Goal: Navigation & Orientation: Find specific page/section

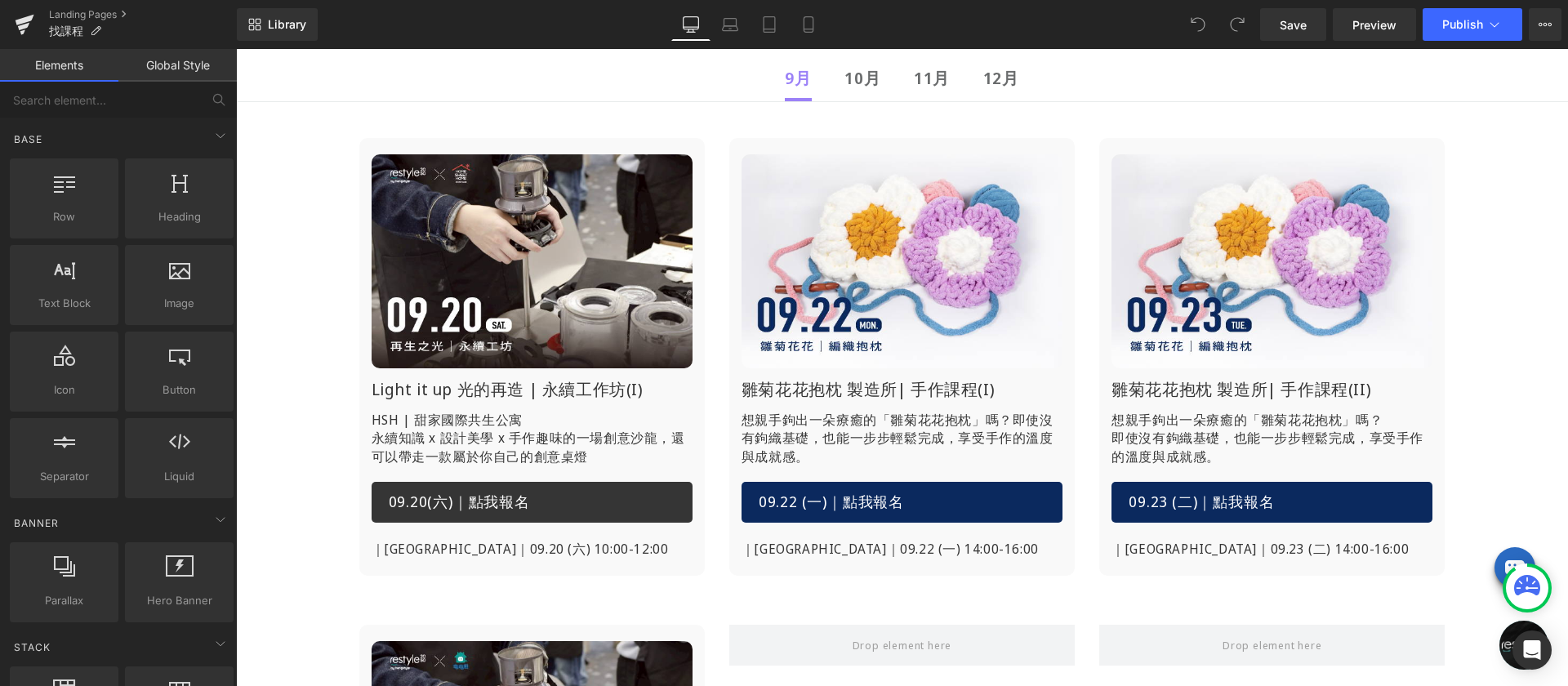
scroll to position [276, 0]
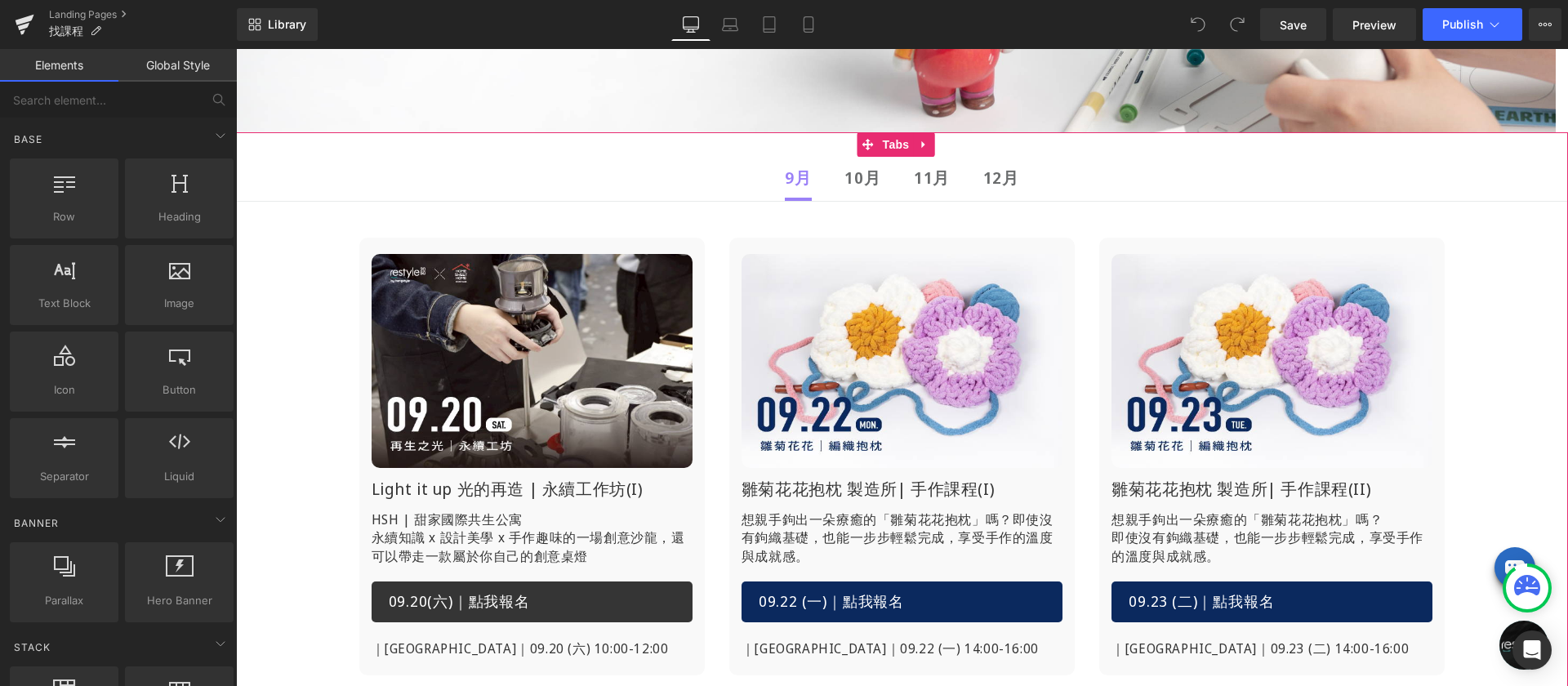
click at [863, 182] on strong "10月" at bounding box center [862, 177] width 36 height 22
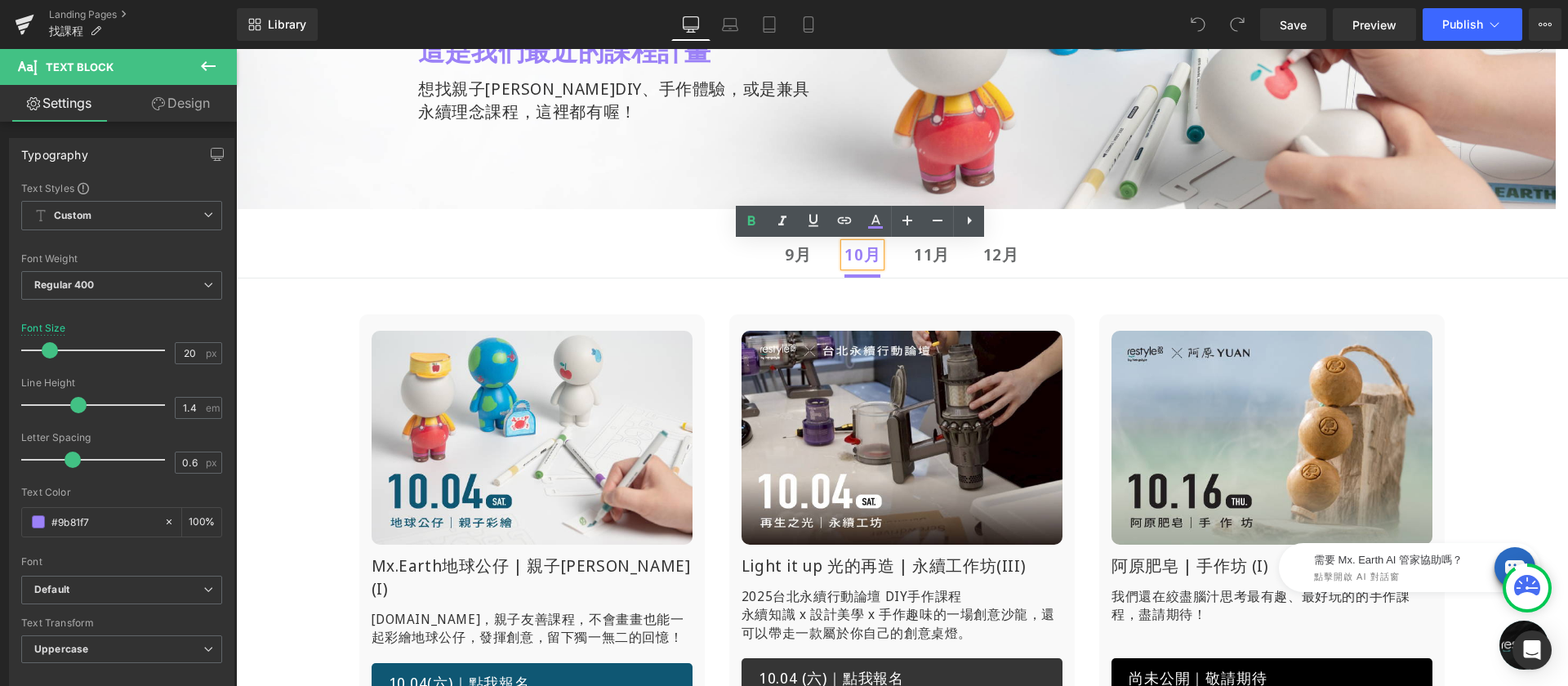
scroll to position [358, 0]
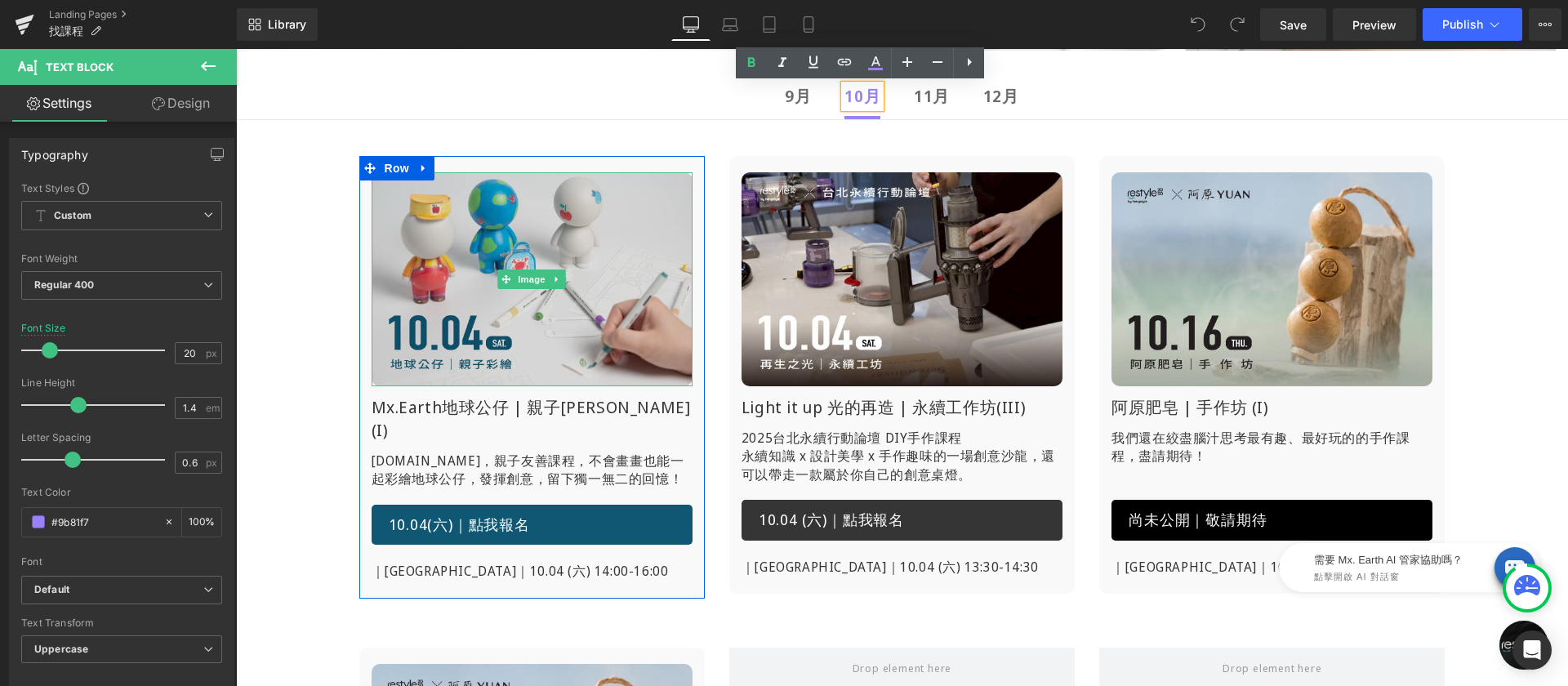
click at [535, 260] on img at bounding box center [532, 279] width 321 height 214
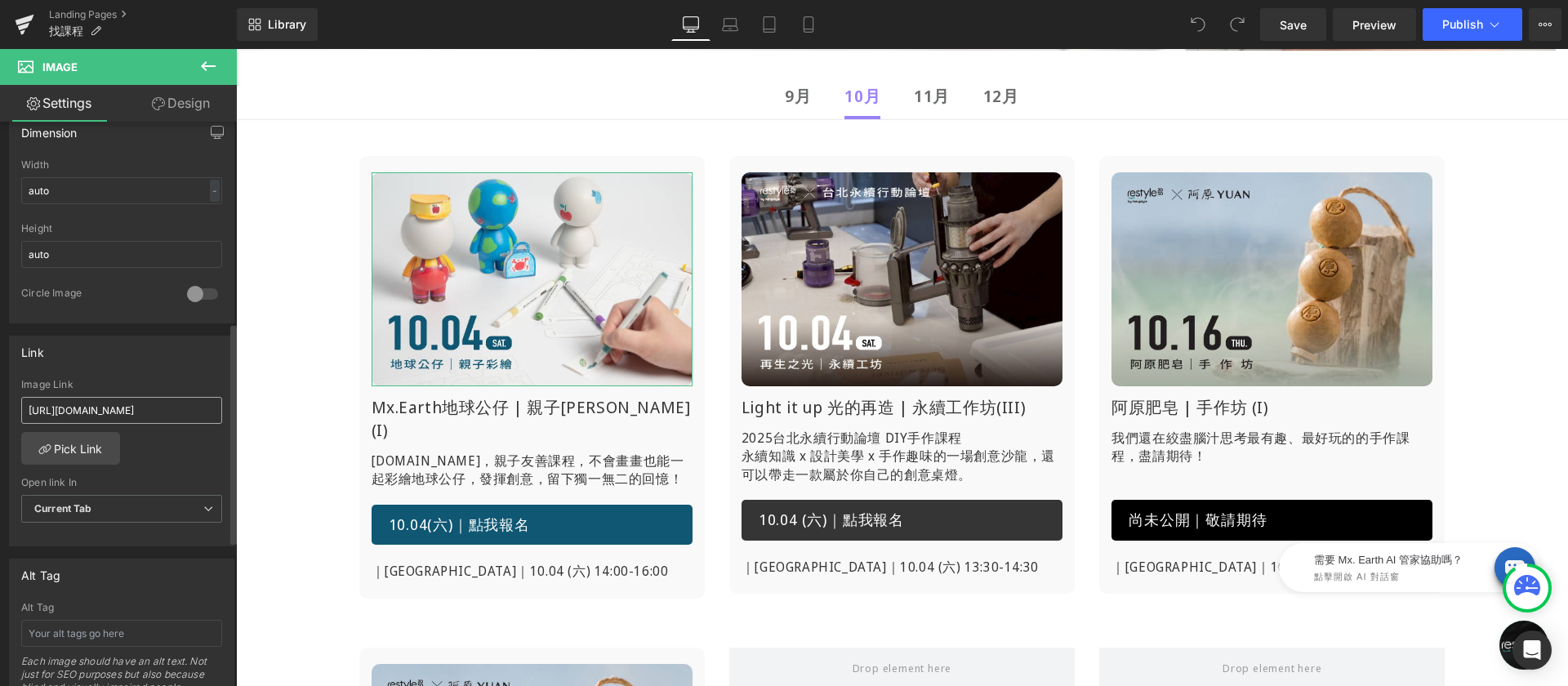
scroll to position [568, 0]
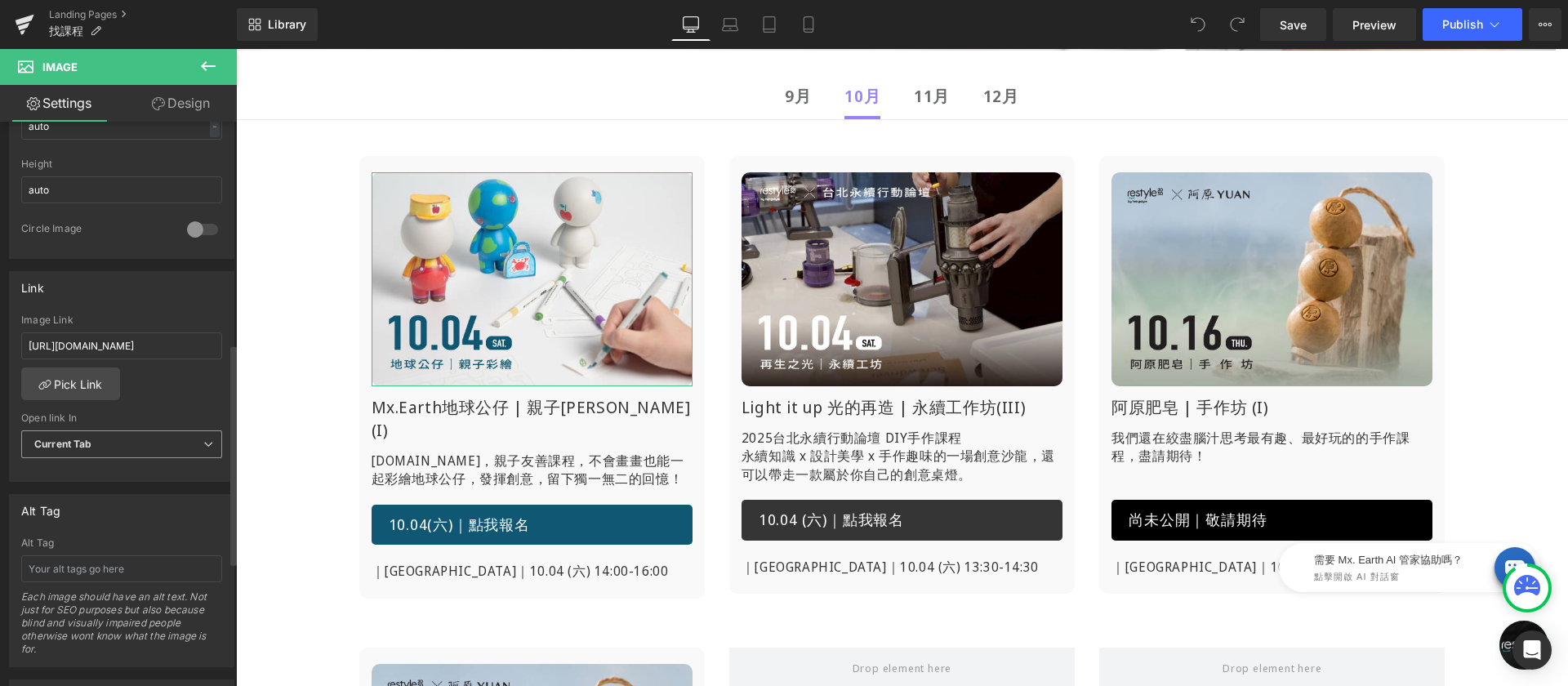
click at [135, 441] on span "Current Tab" at bounding box center [122, 445] width 201 height 28
click at [79, 488] on li "New Tab" at bounding box center [118, 497] width 195 height 25
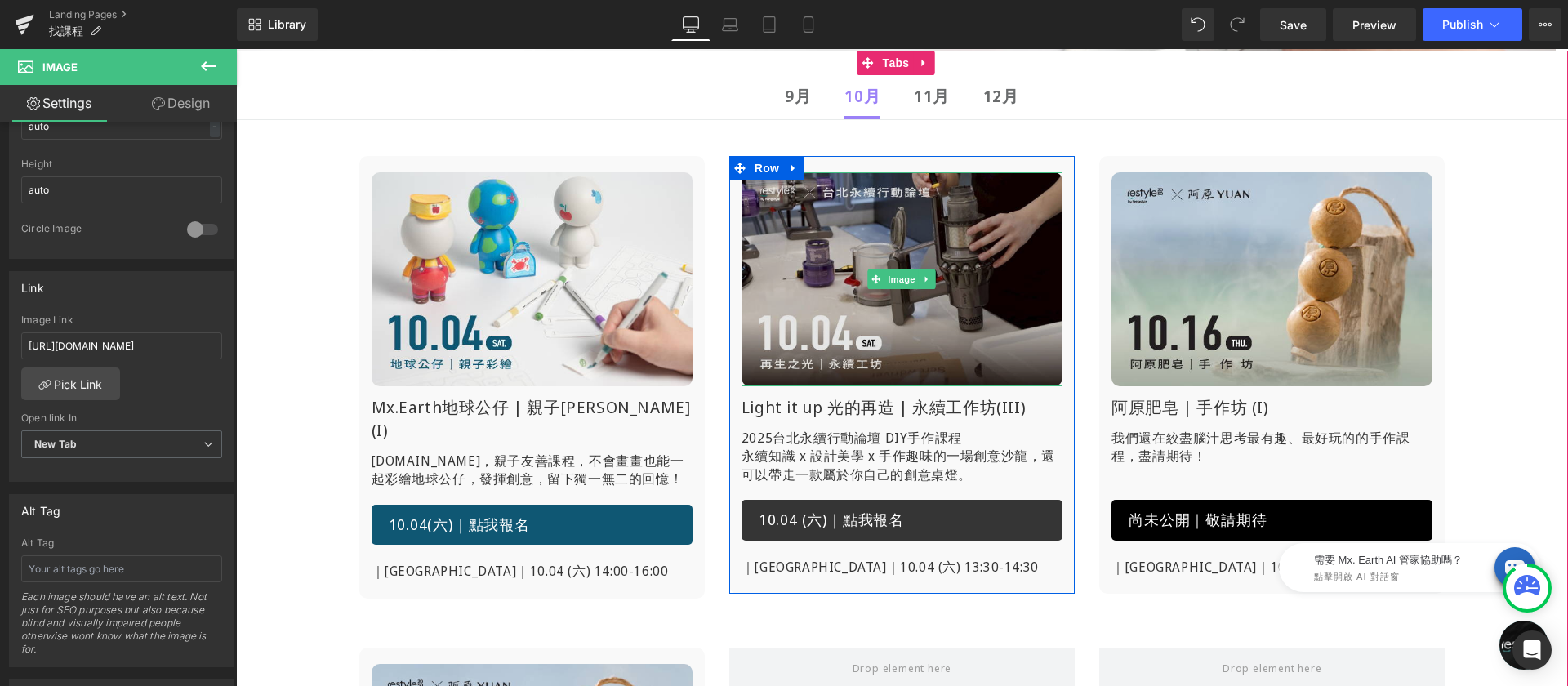
click at [870, 264] on img at bounding box center [902, 279] width 321 height 214
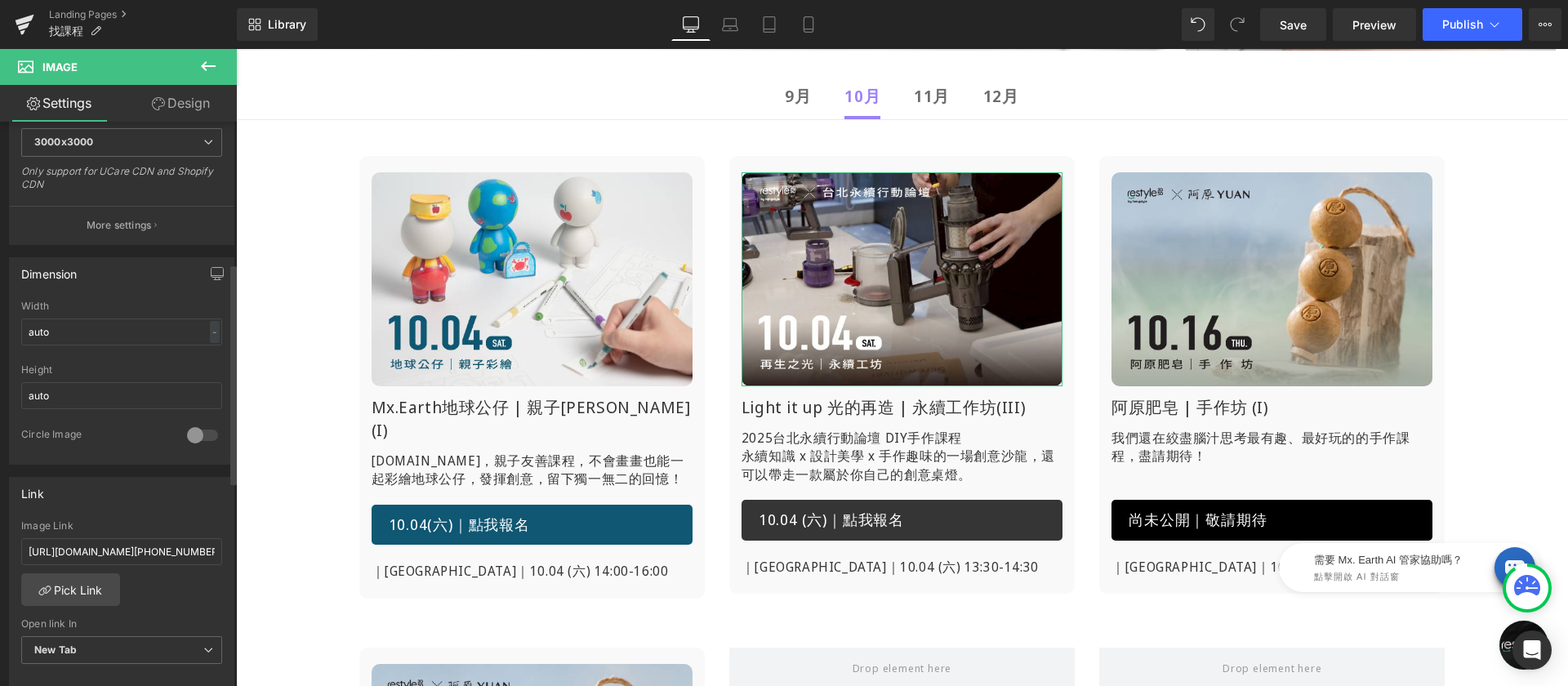
scroll to position [625, 0]
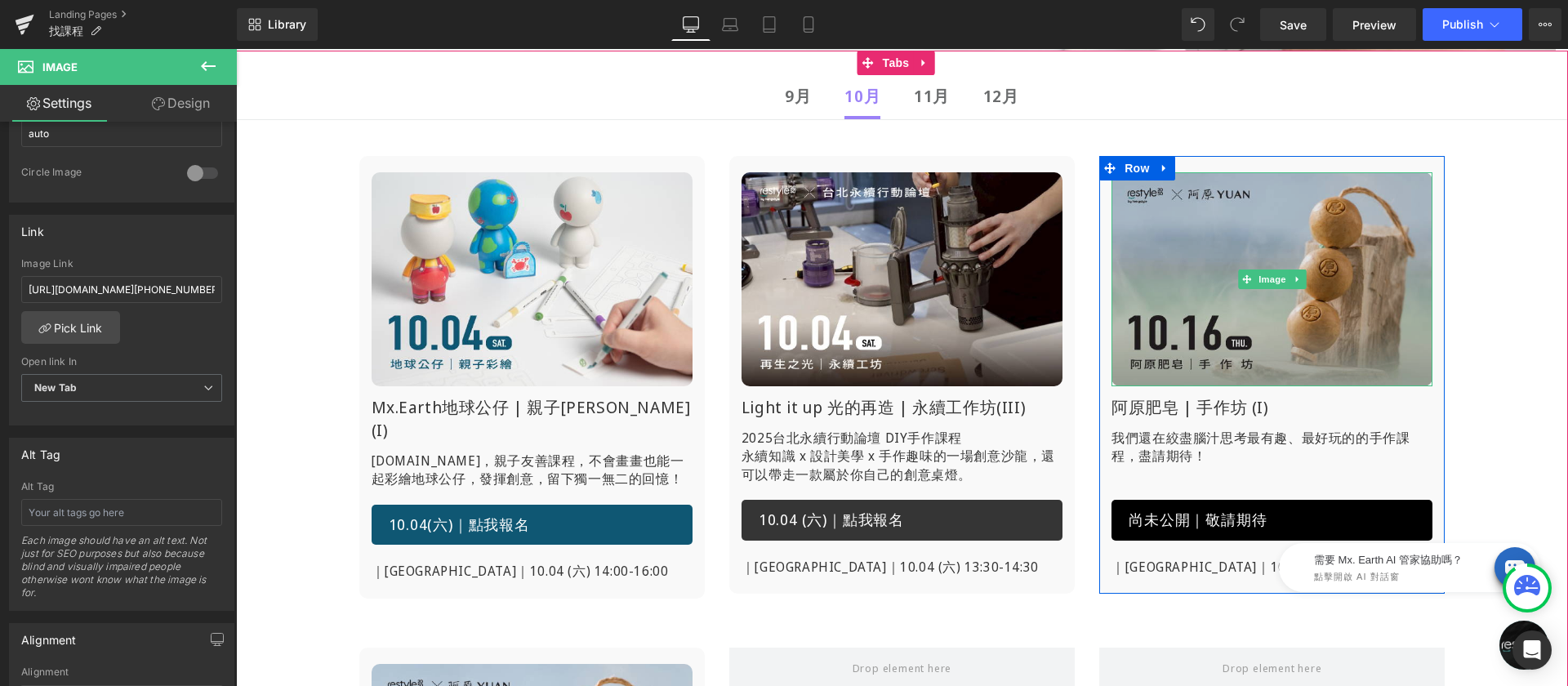
click at [1263, 310] on img at bounding box center [1272, 279] width 321 height 214
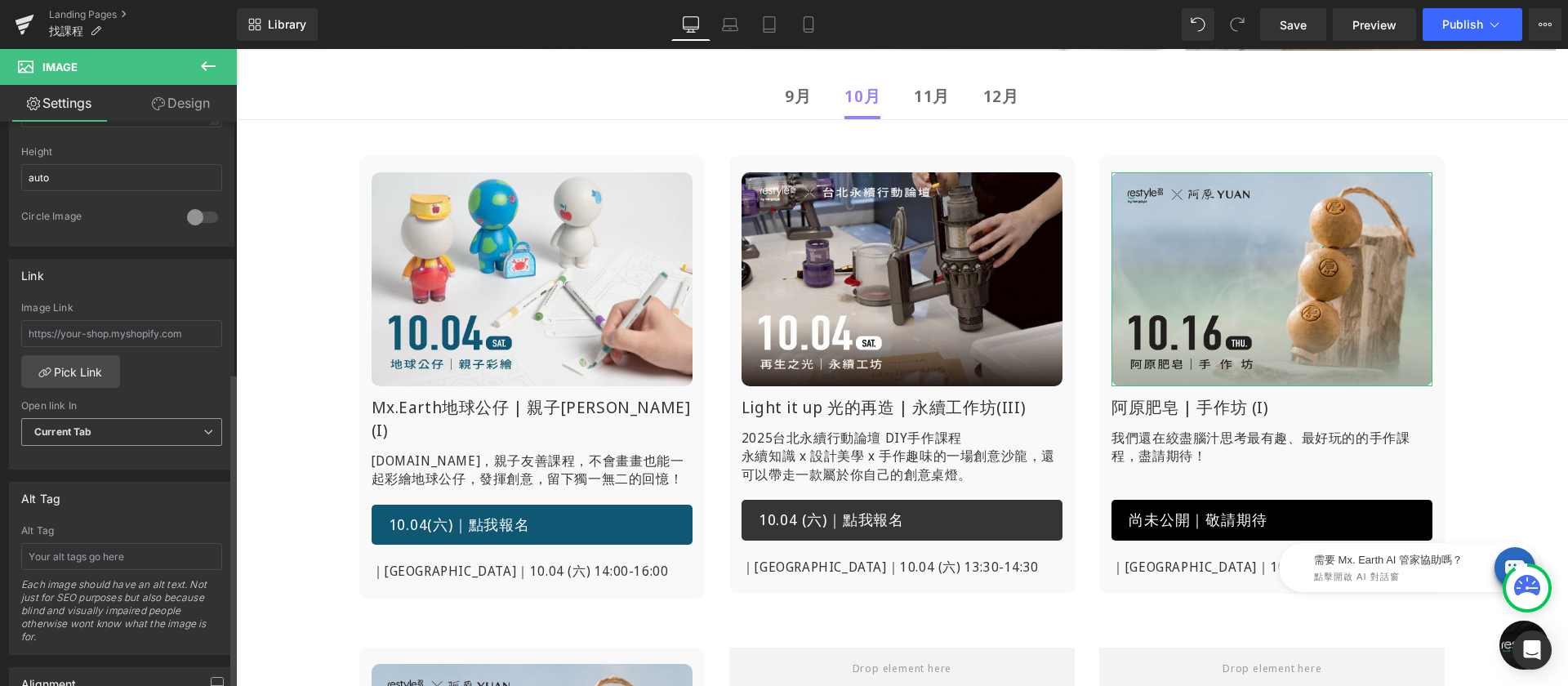
scroll to position [591, 0]
click at [125, 418] on span "Current Tab" at bounding box center [122, 422] width 201 height 28
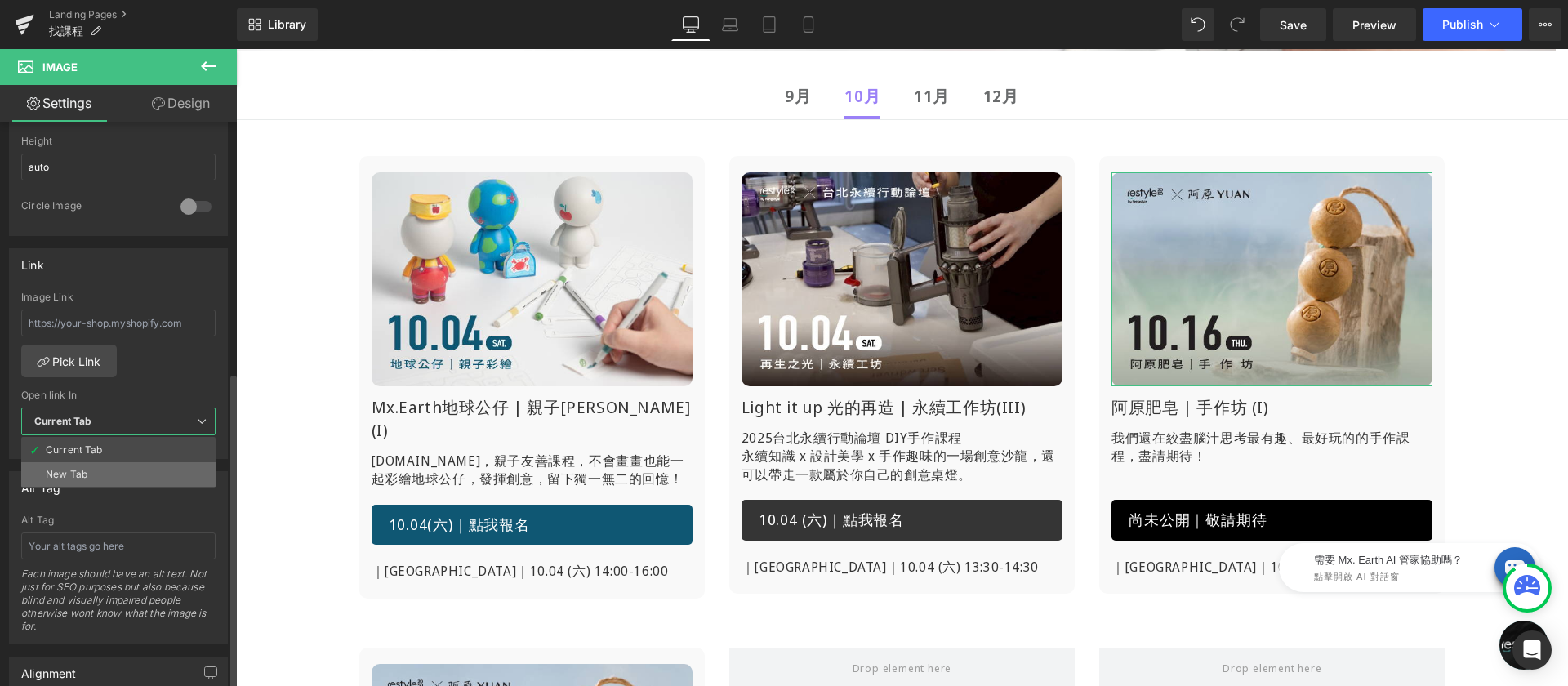
click at [86, 473] on div "New Tab" at bounding box center [66, 474] width 42 height 12
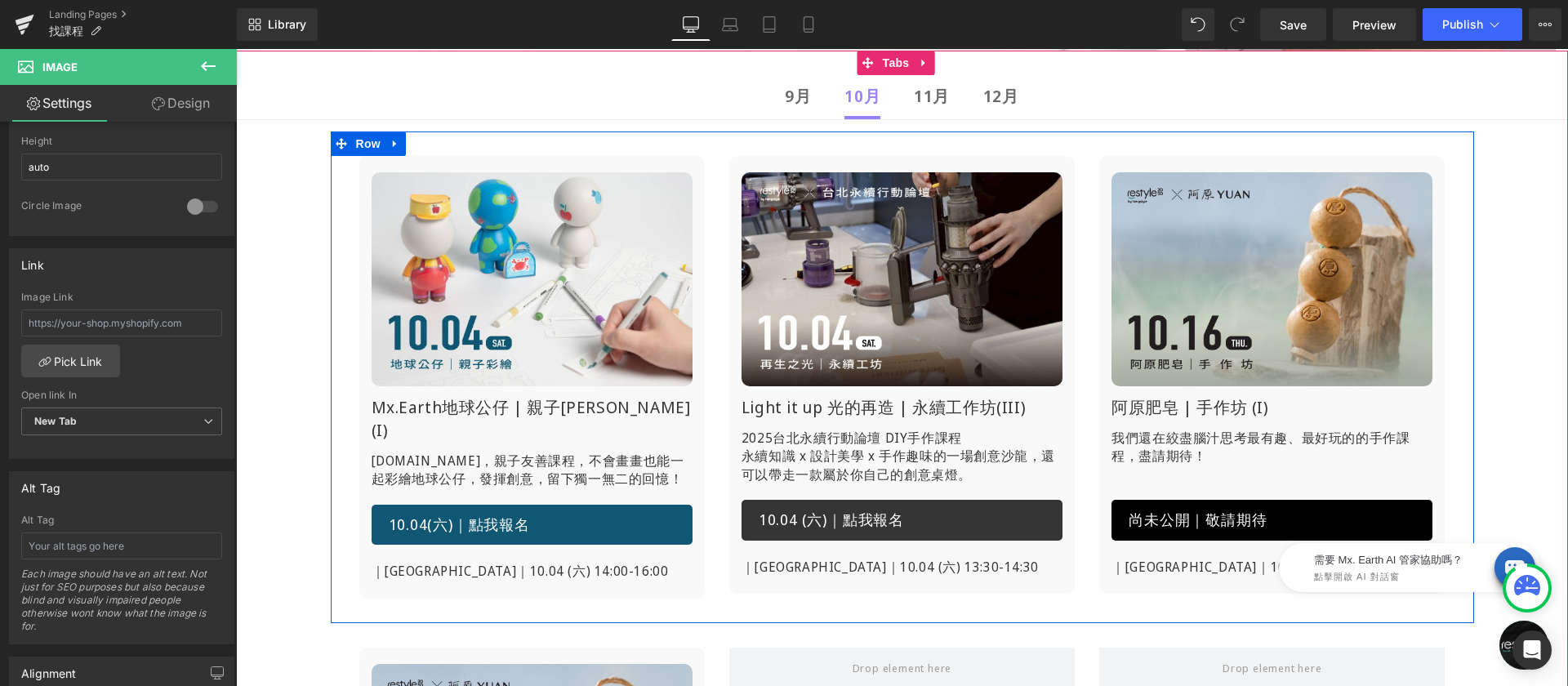
scroll to position [704, 0]
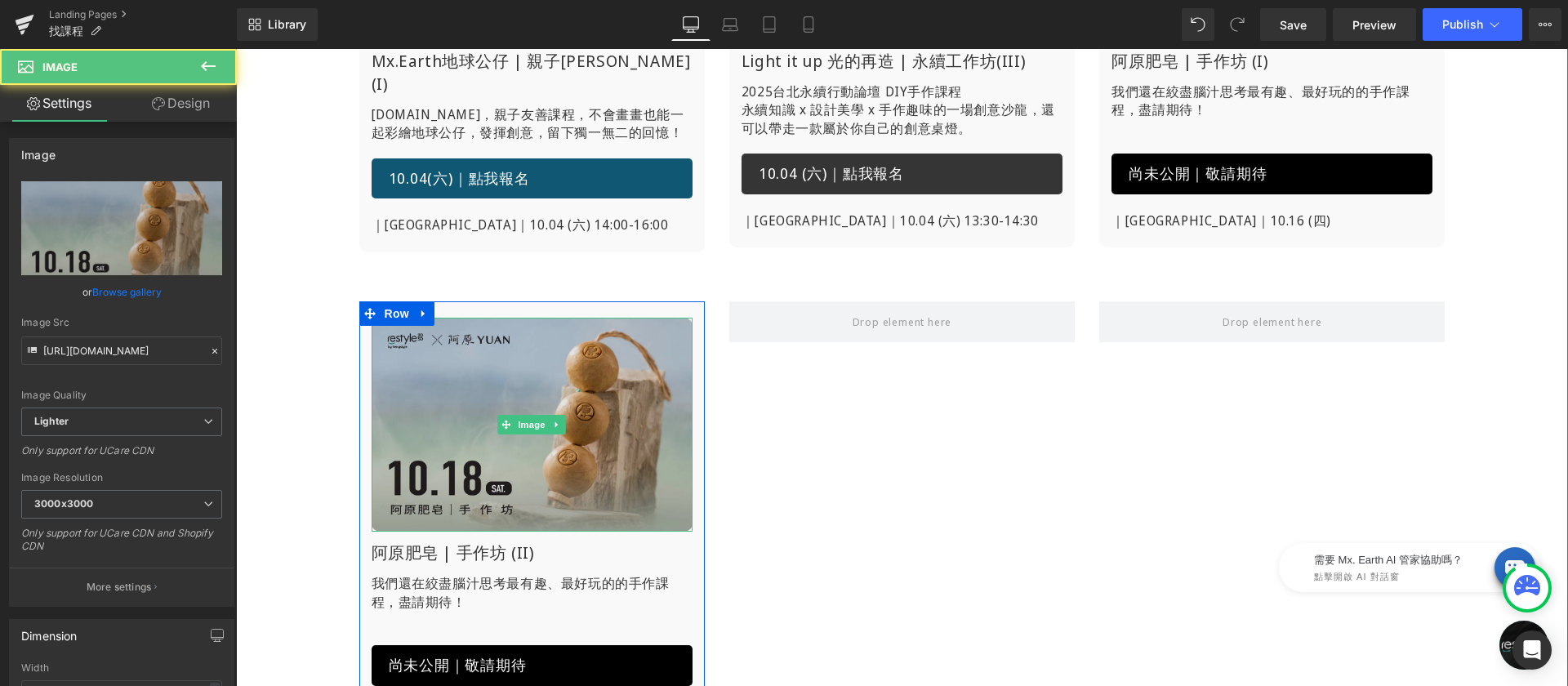
click at [504, 383] on img at bounding box center [532, 424] width 321 height 214
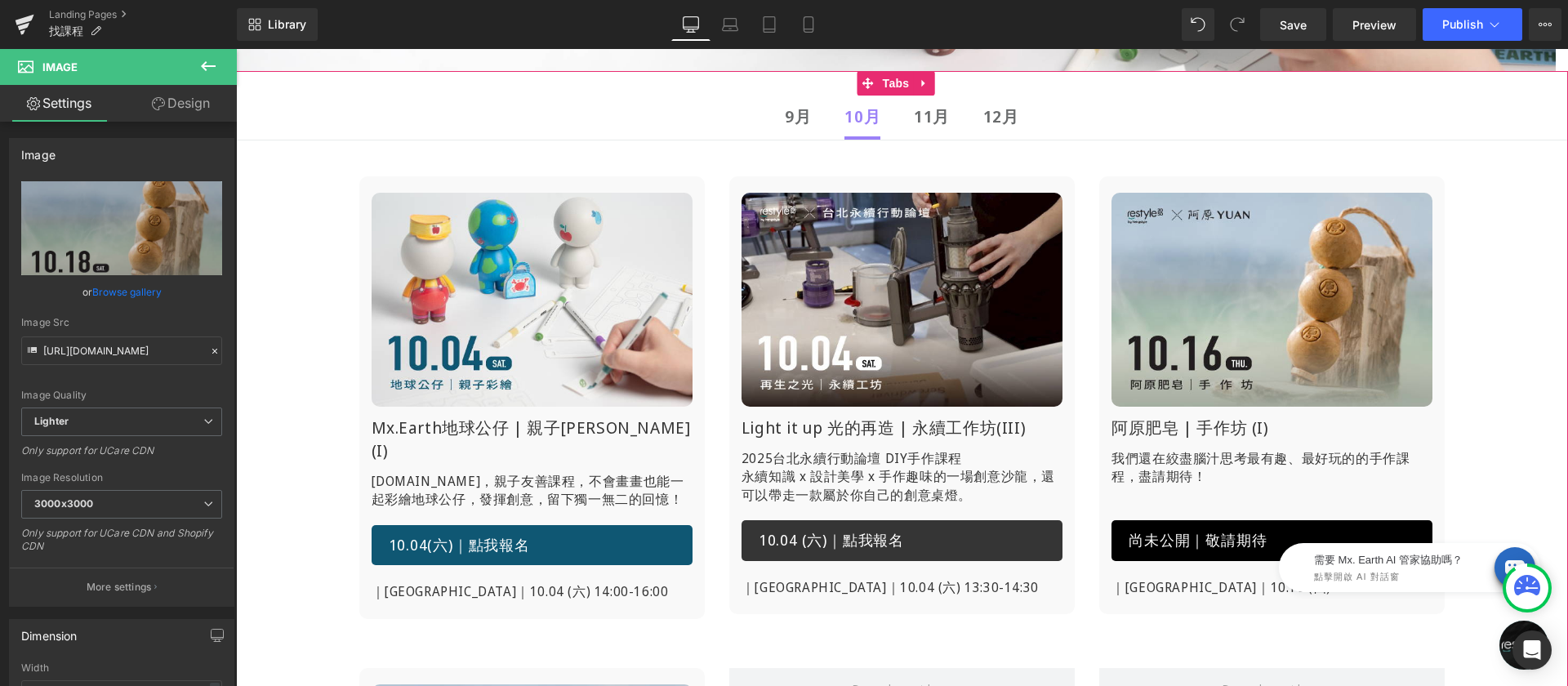
scroll to position [327, 0]
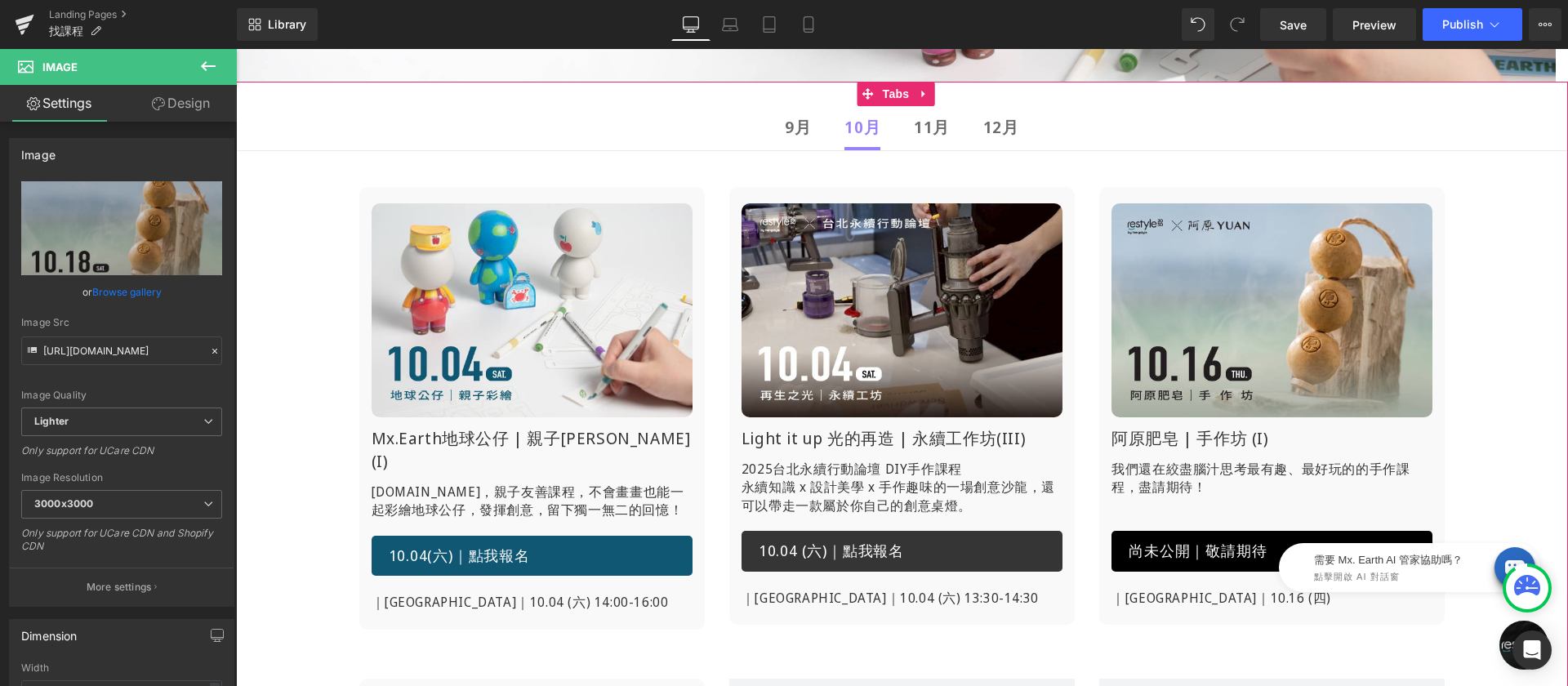
click at [802, 121] on b "9月" at bounding box center [797, 126] width 26 height 22
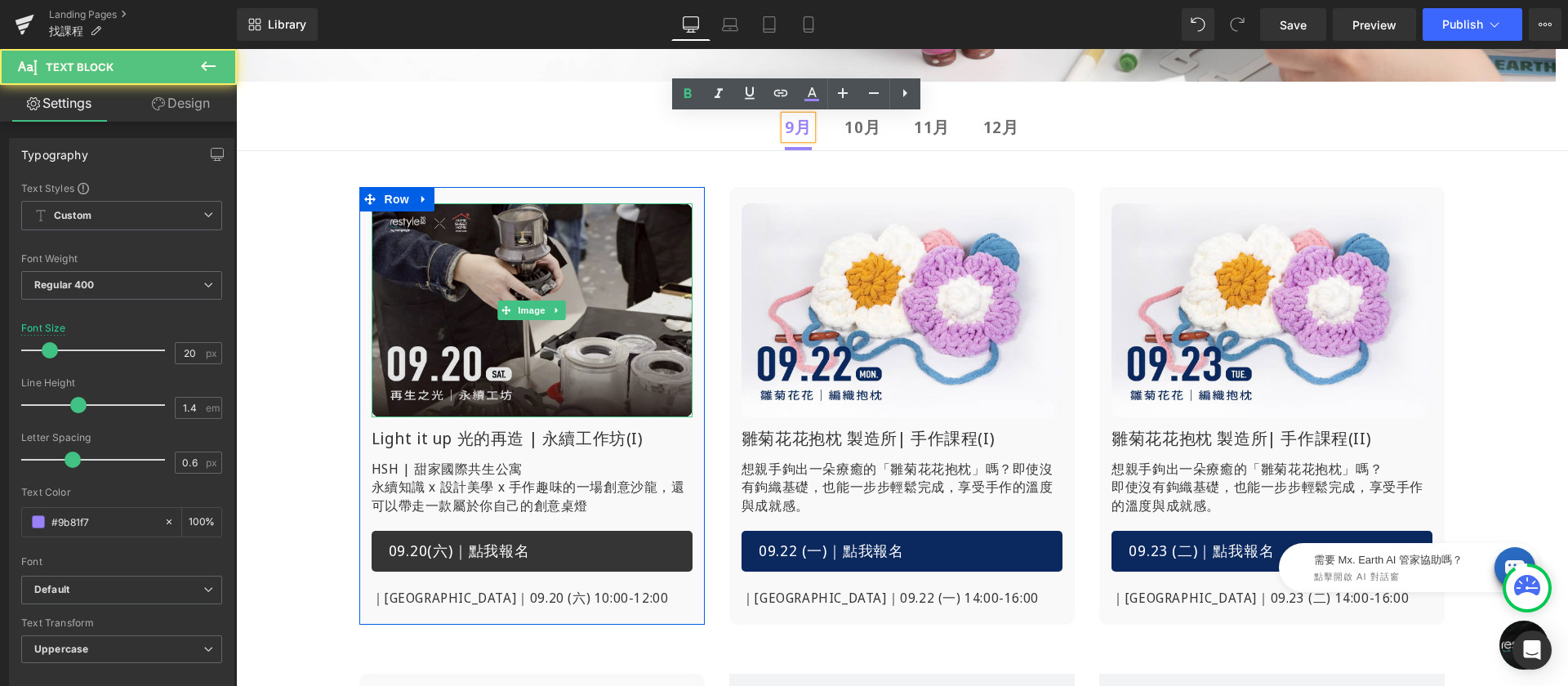
click at [591, 298] on img at bounding box center [532, 311] width 321 height 214
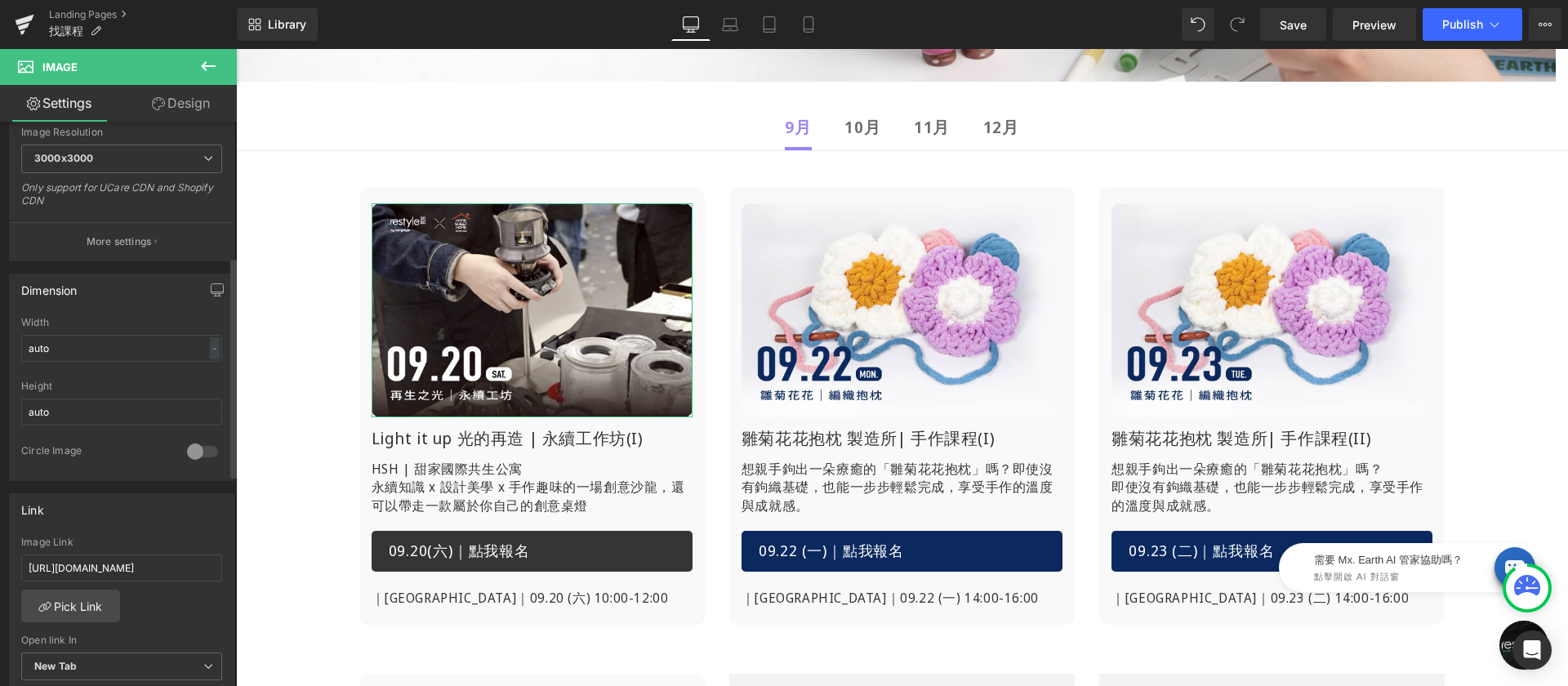
scroll to position [455, 0]
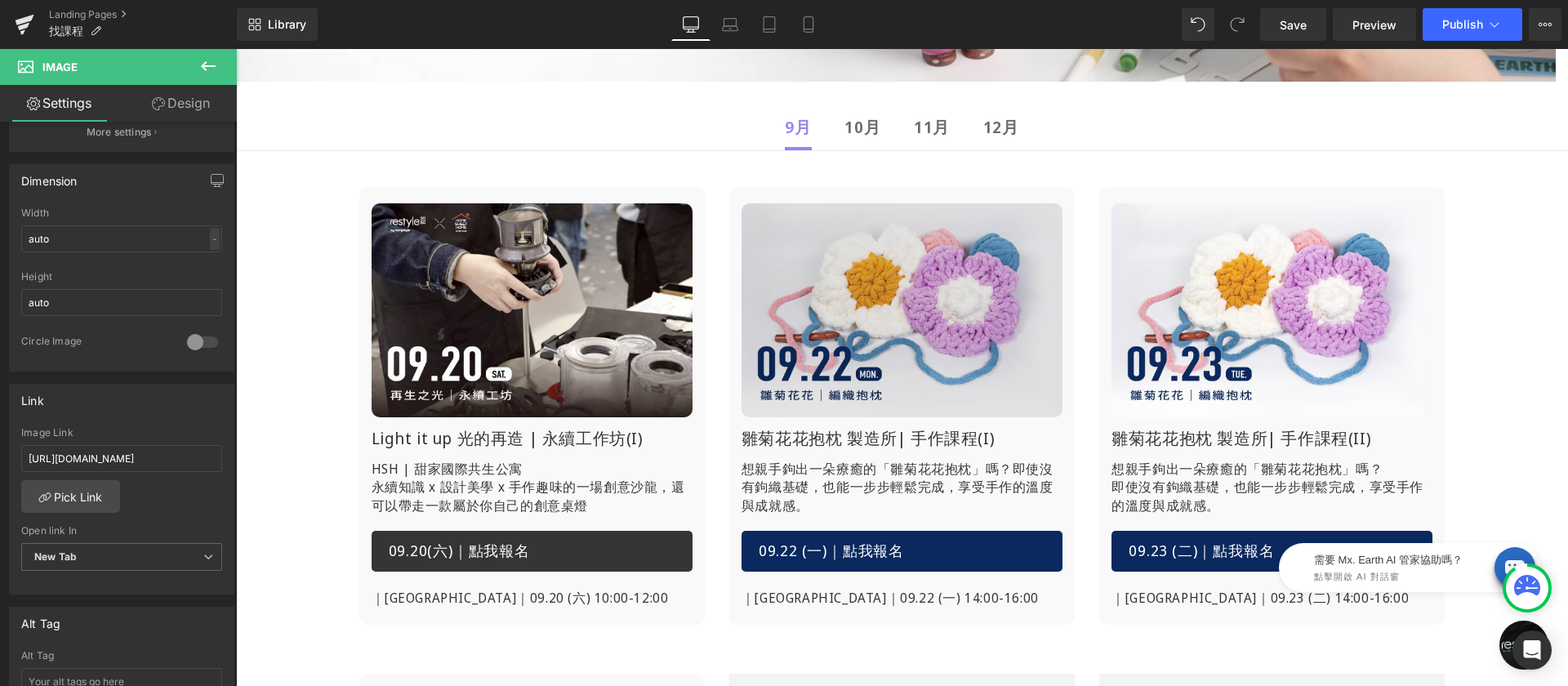
click at [874, 335] on img at bounding box center [902, 311] width 321 height 214
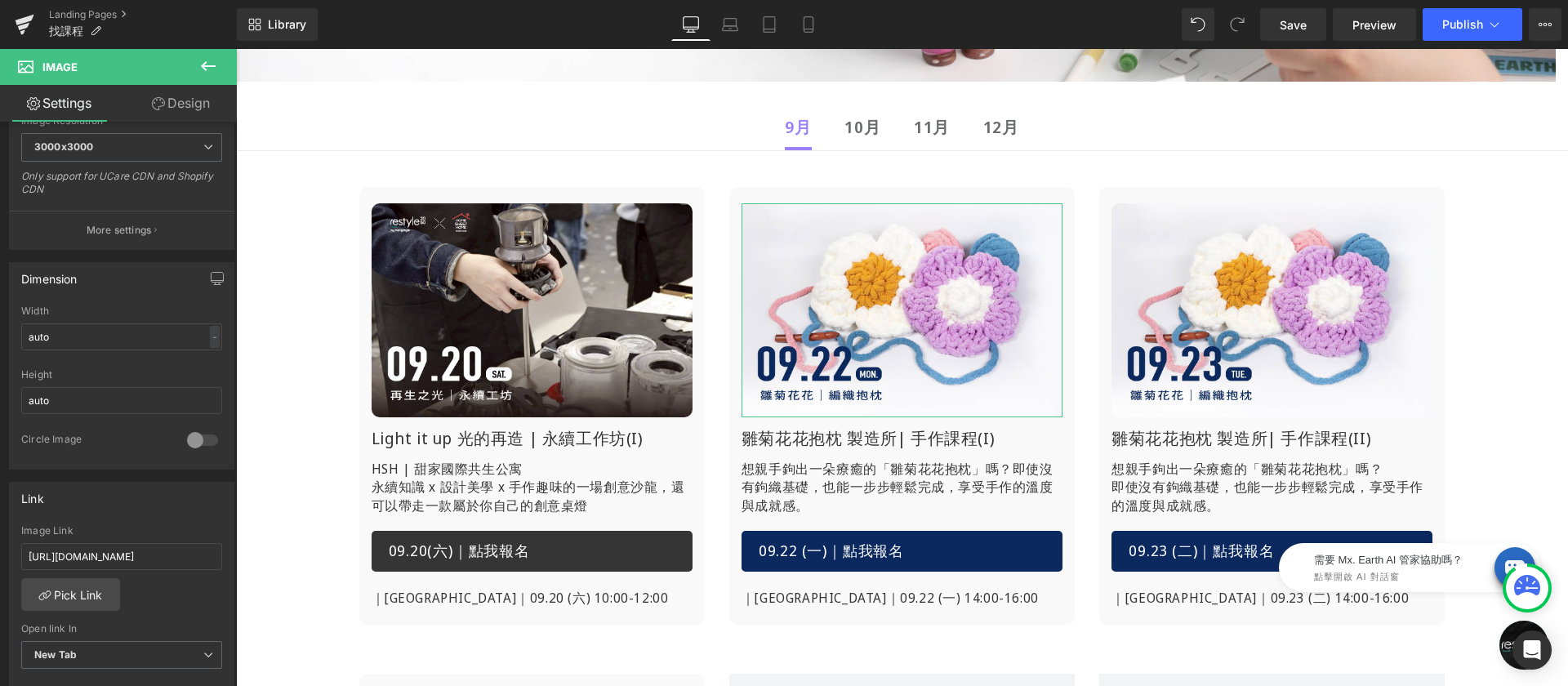
scroll to position [367, 0]
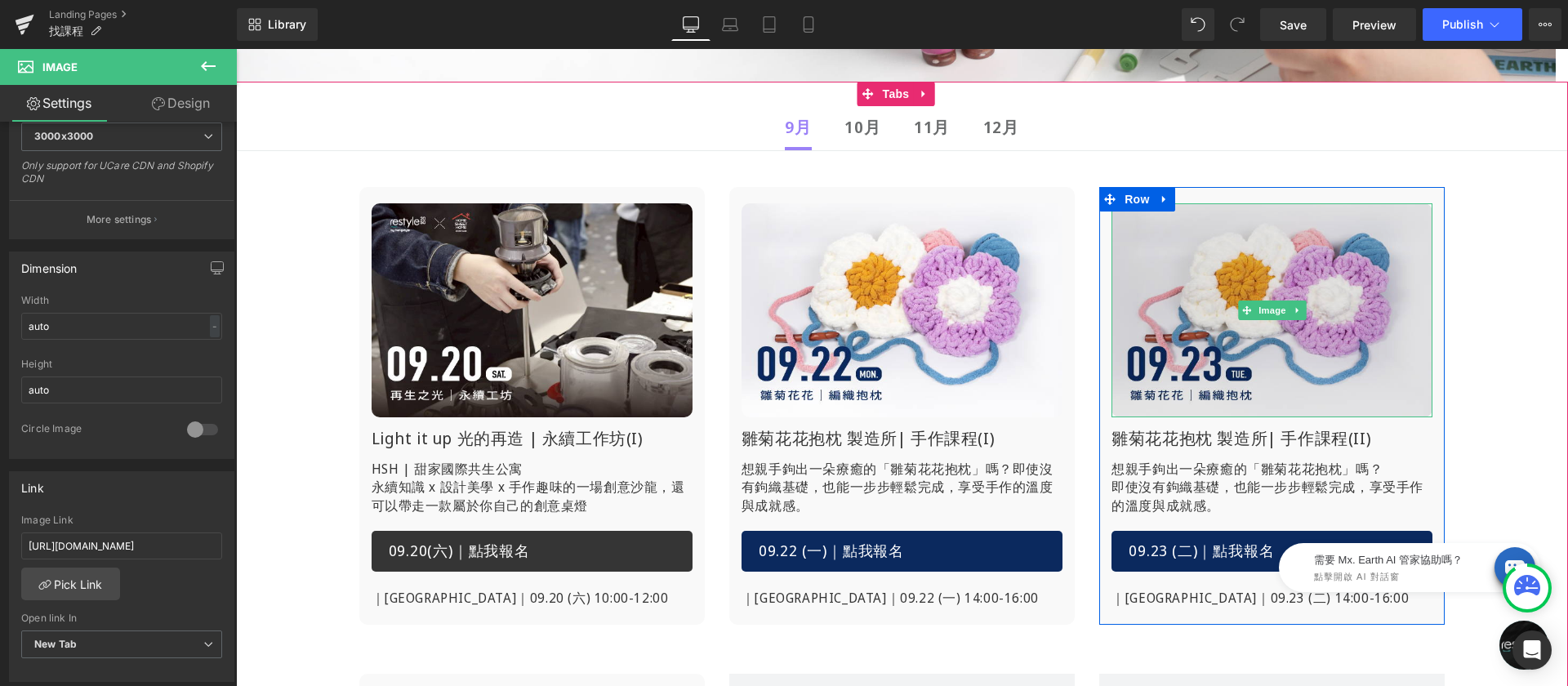
click at [1185, 327] on img at bounding box center [1272, 311] width 321 height 214
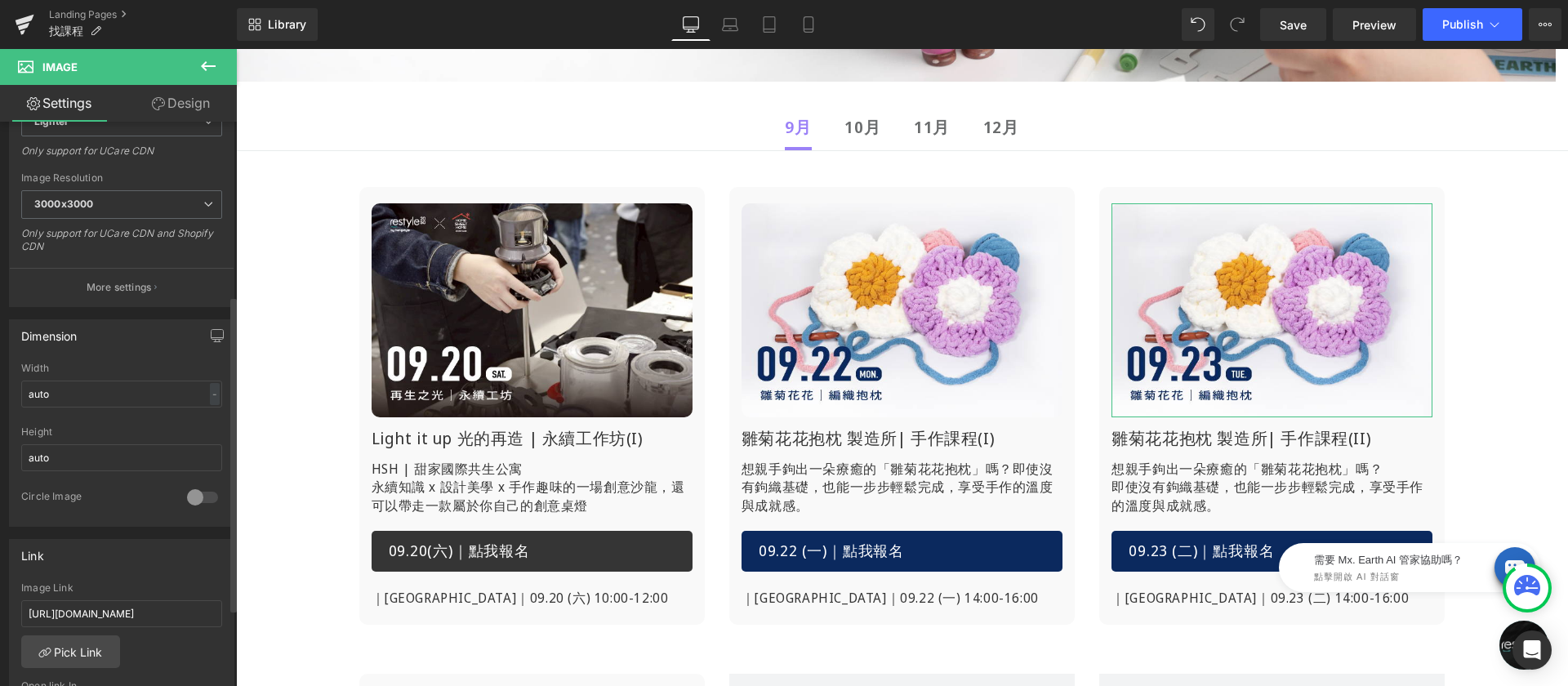
scroll to position [311, 0]
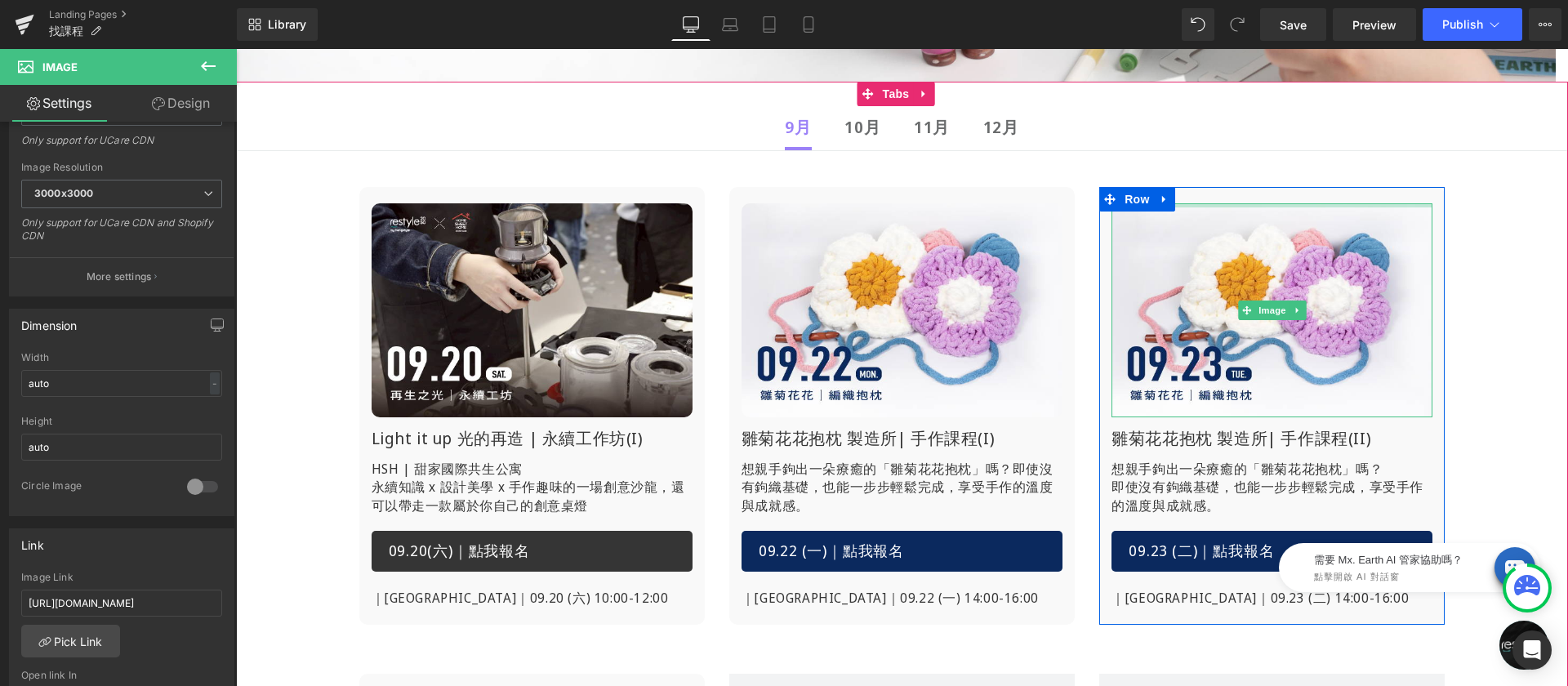
click at [1243, 205] on div at bounding box center [1272, 206] width 321 height 4
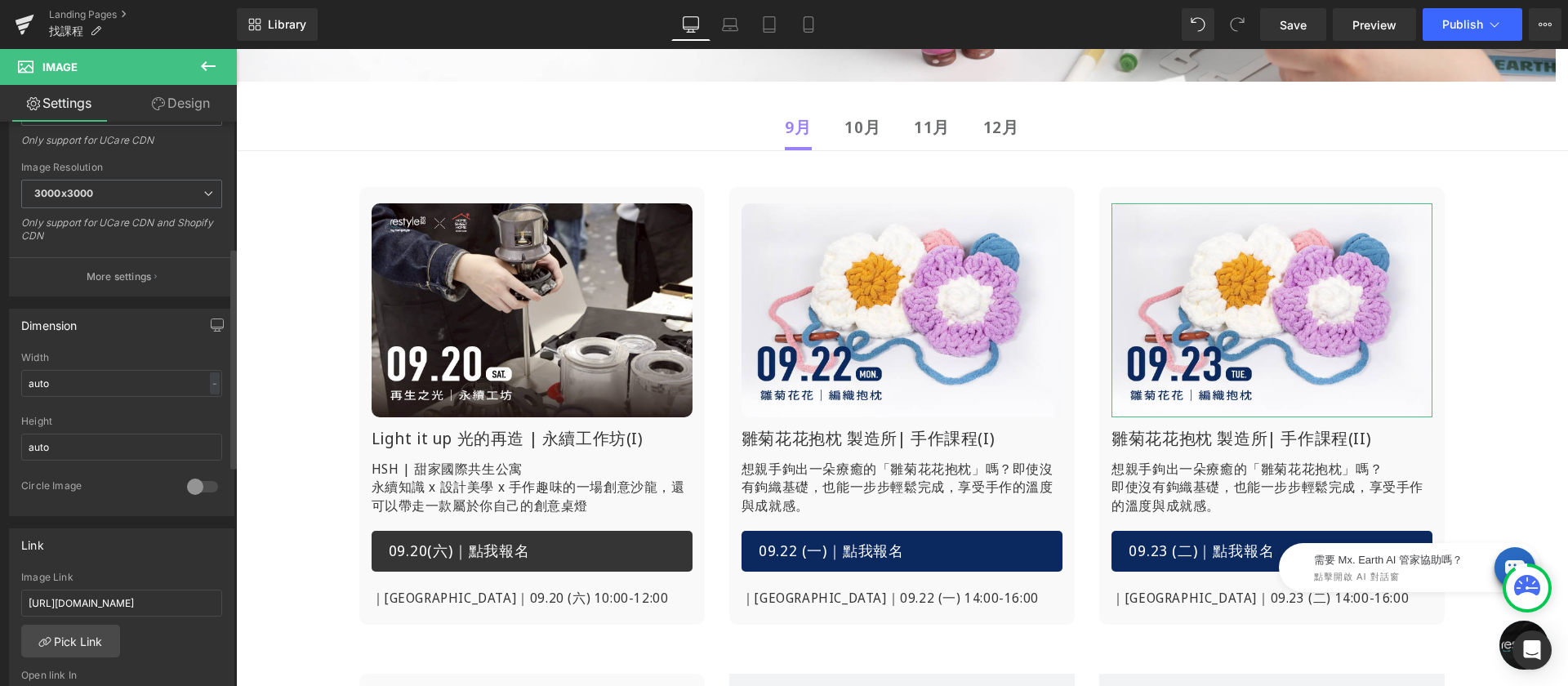
scroll to position [467, 0]
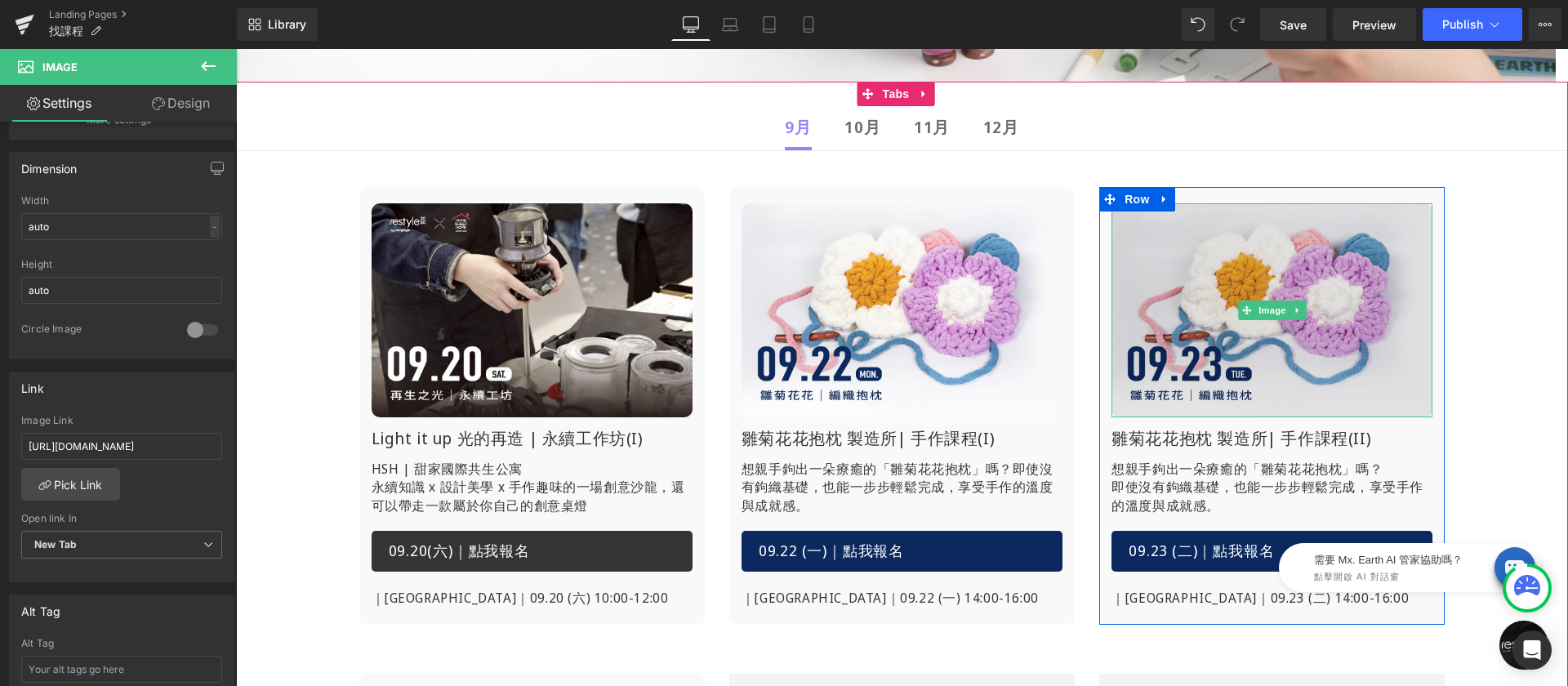
click at [1124, 337] on img at bounding box center [1272, 311] width 321 height 214
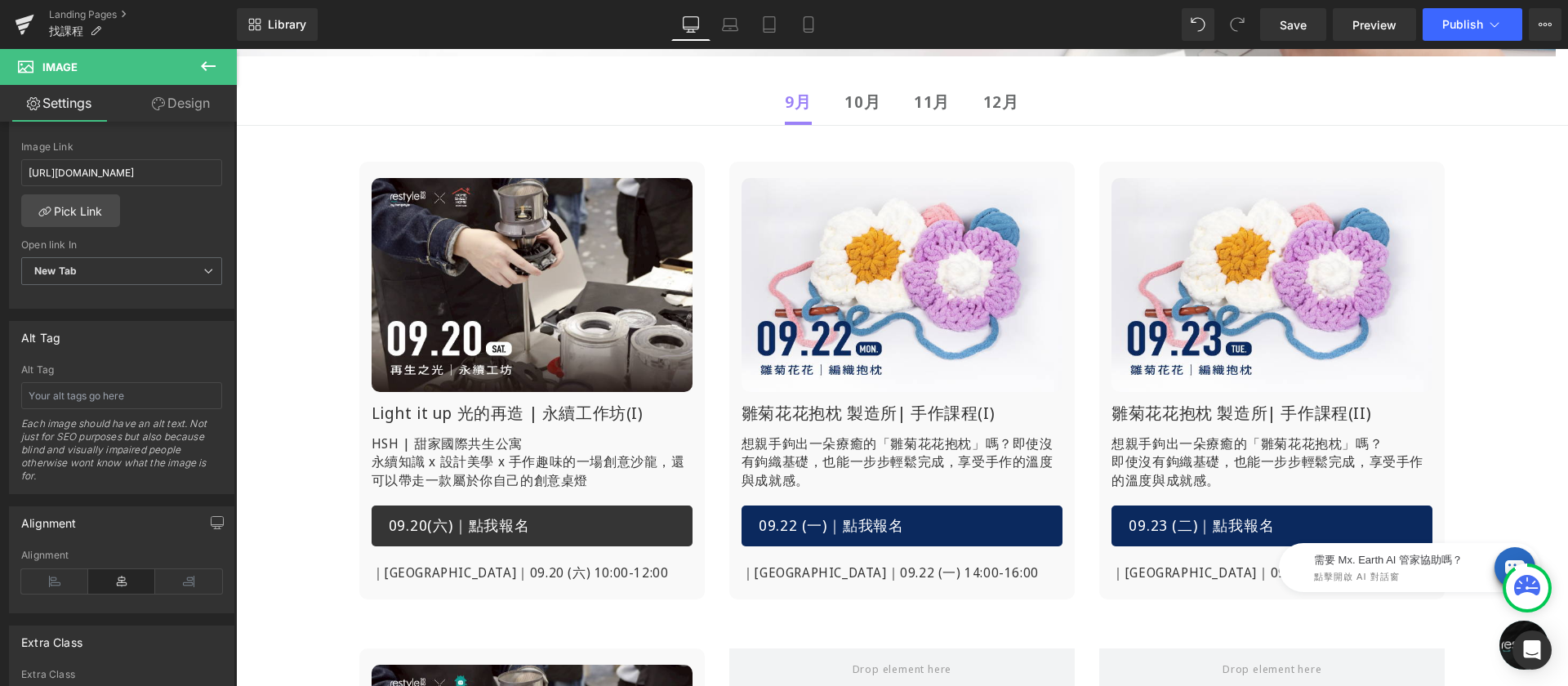
scroll to position [565, 0]
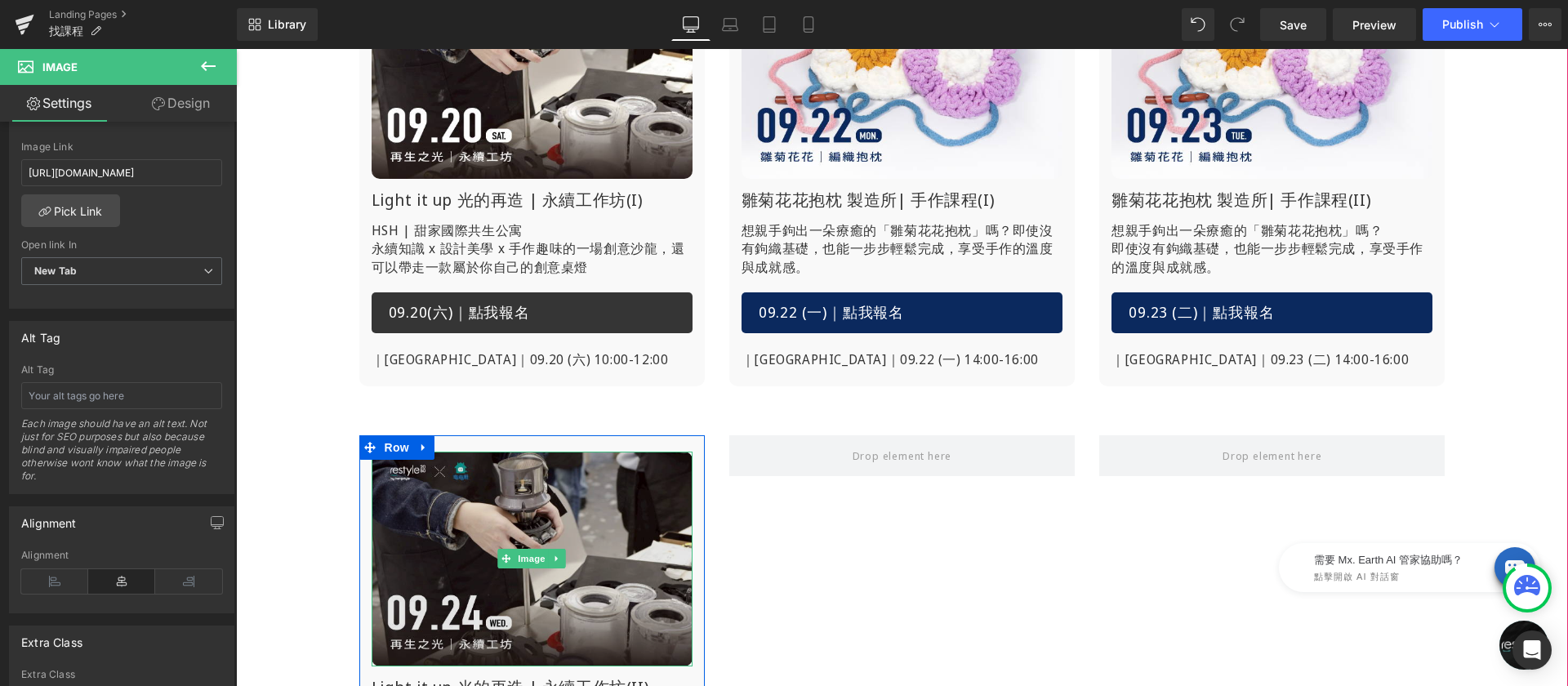
click at [431, 518] on img at bounding box center [532, 559] width 321 height 214
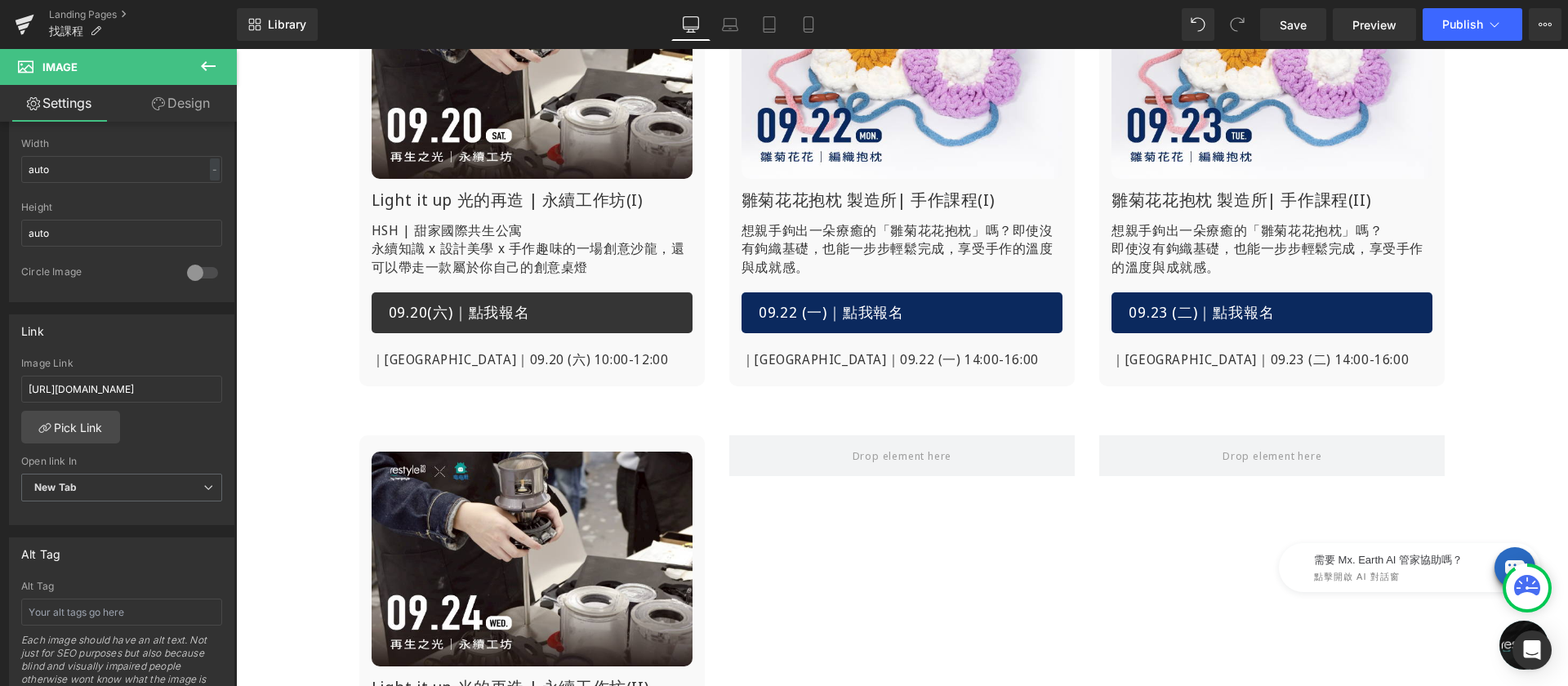
scroll to position [294, 0]
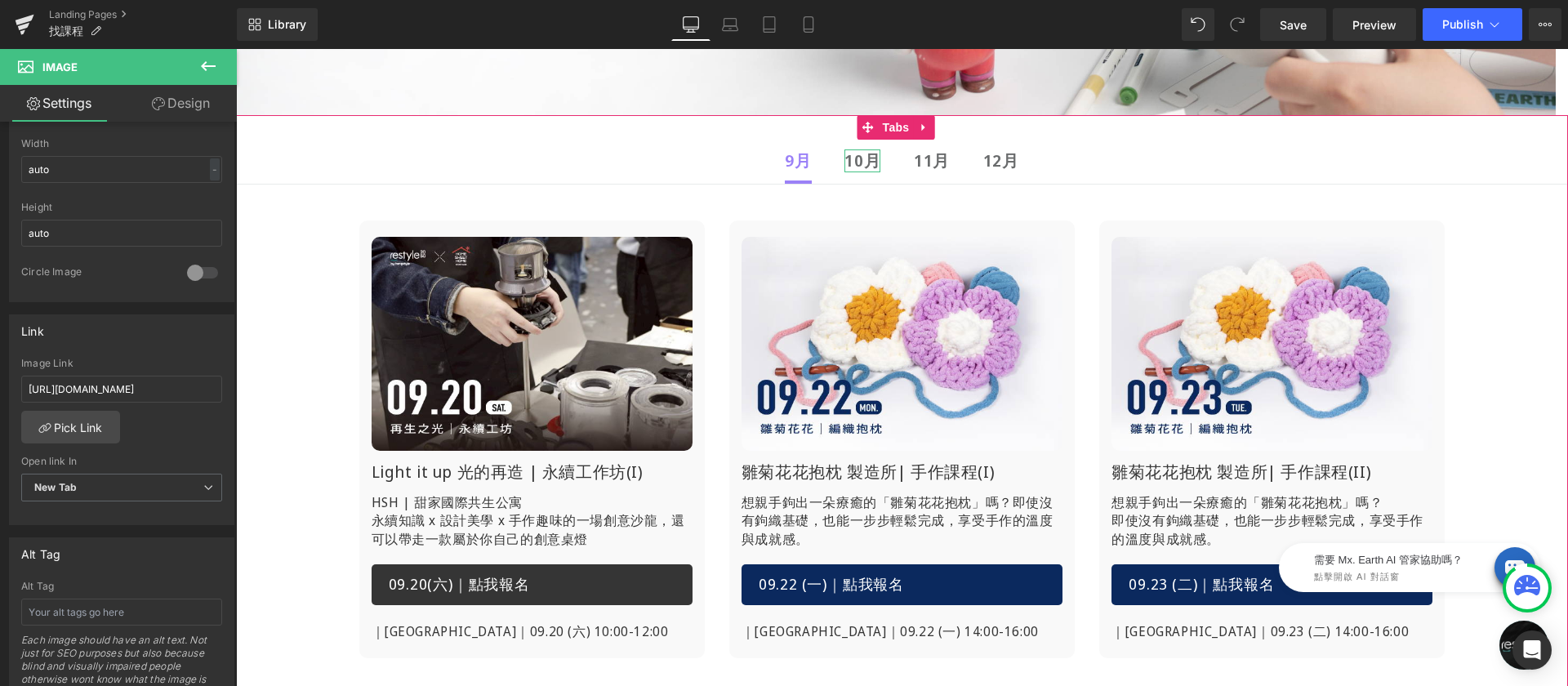
click at [849, 165] on strong "10月" at bounding box center [862, 160] width 36 height 22
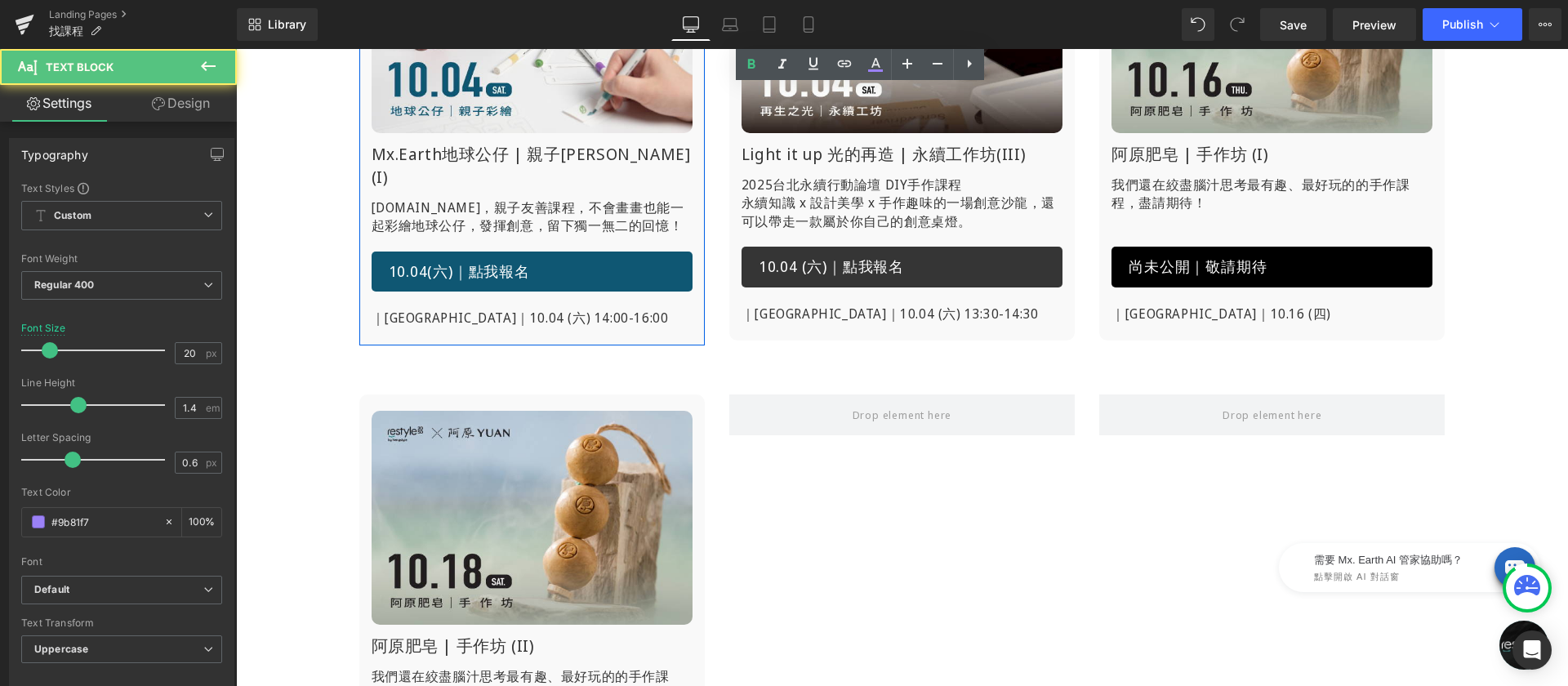
scroll to position [435, 0]
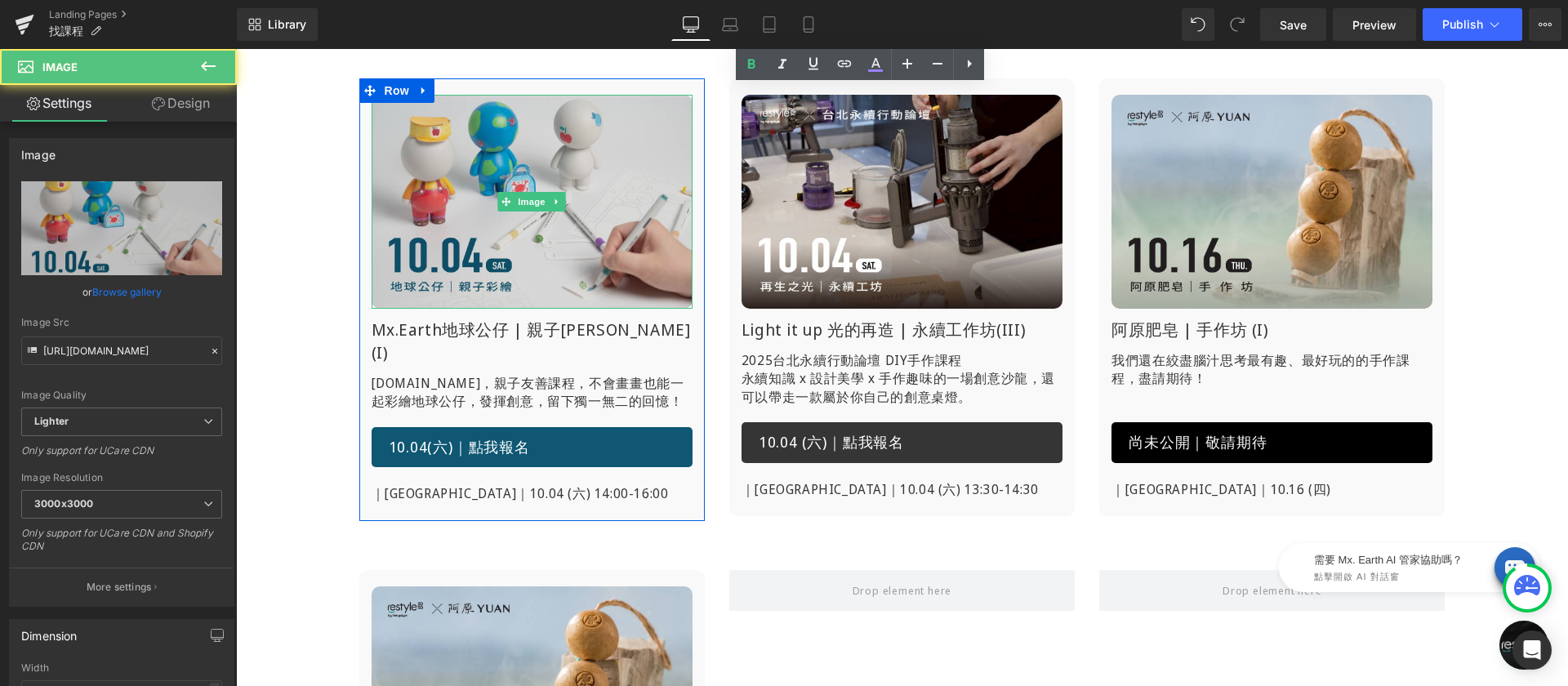
click at [518, 202] on div "Image" at bounding box center [532, 202] width 321 height 214
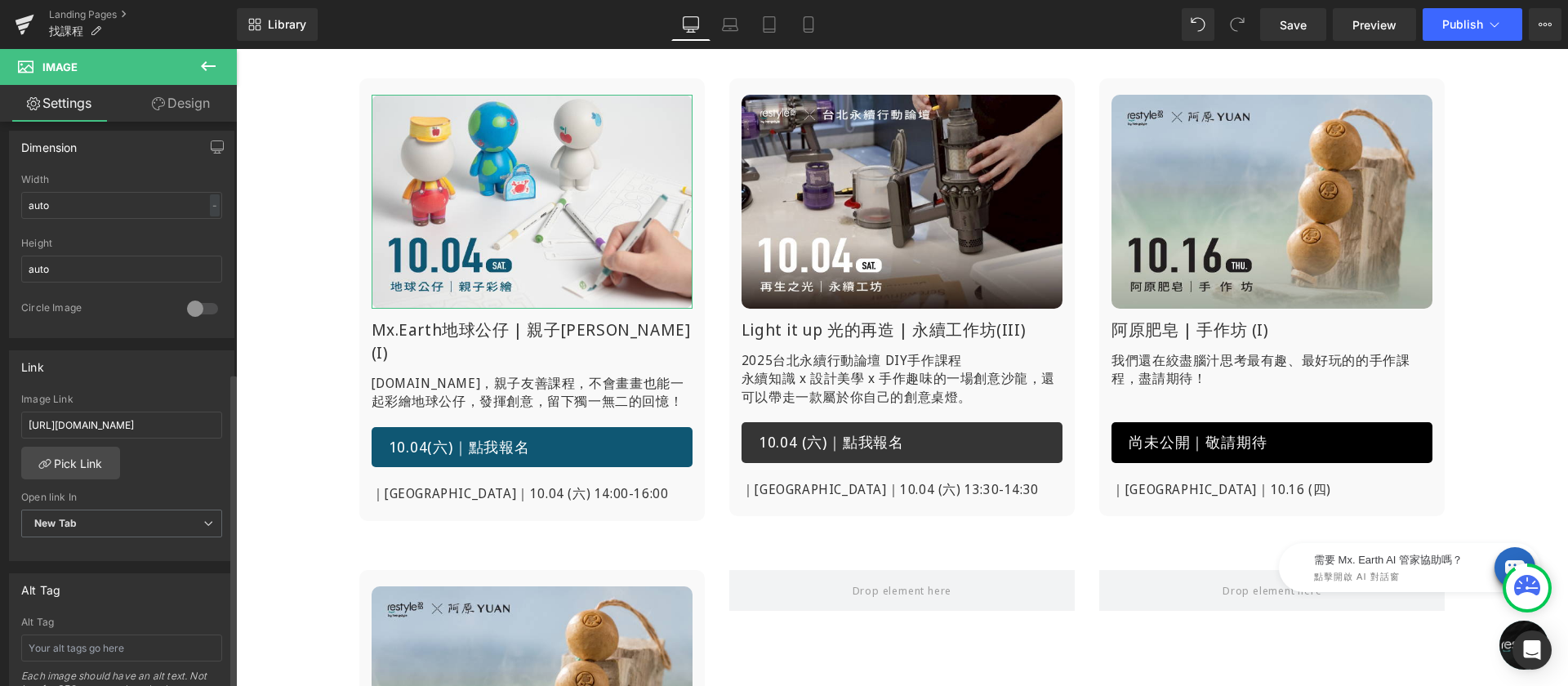
scroll to position [572, 0]
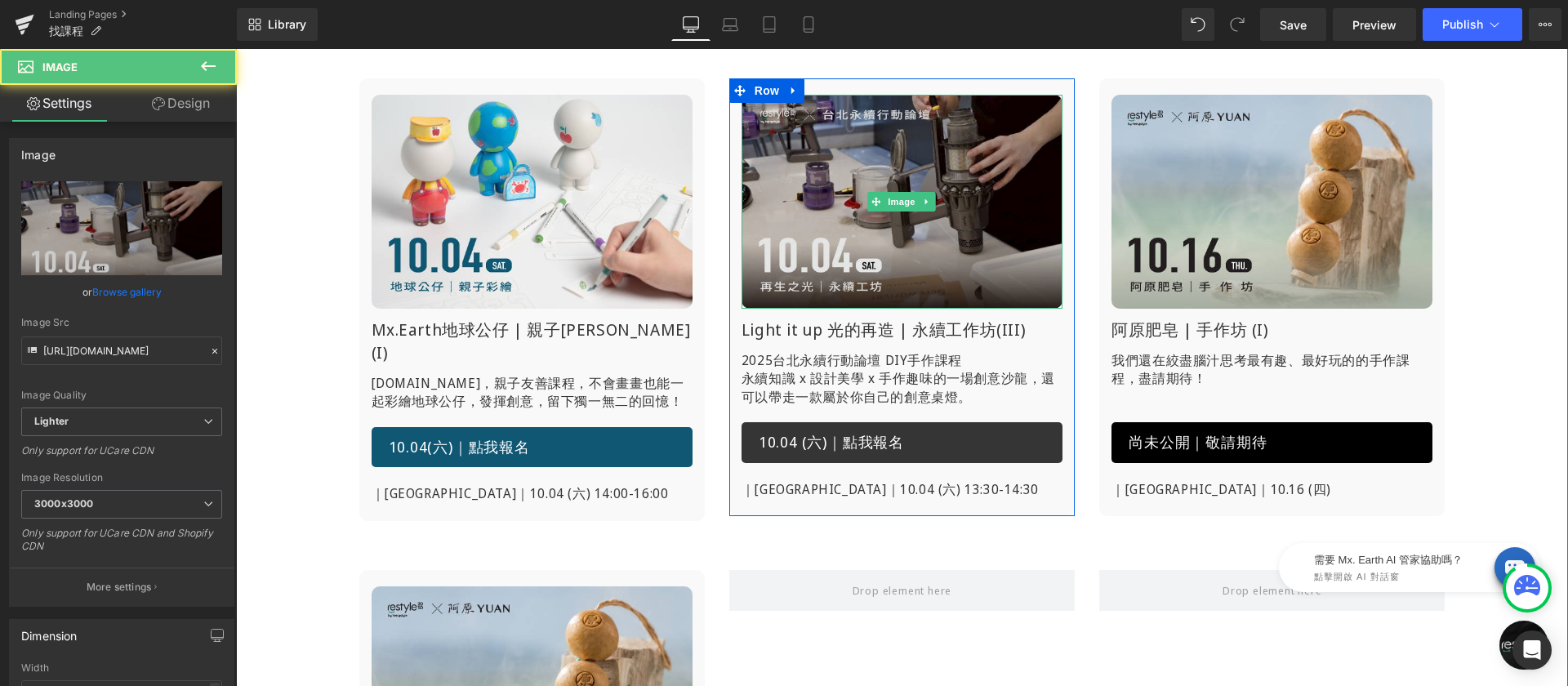
click at [919, 235] on img at bounding box center [902, 202] width 321 height 214
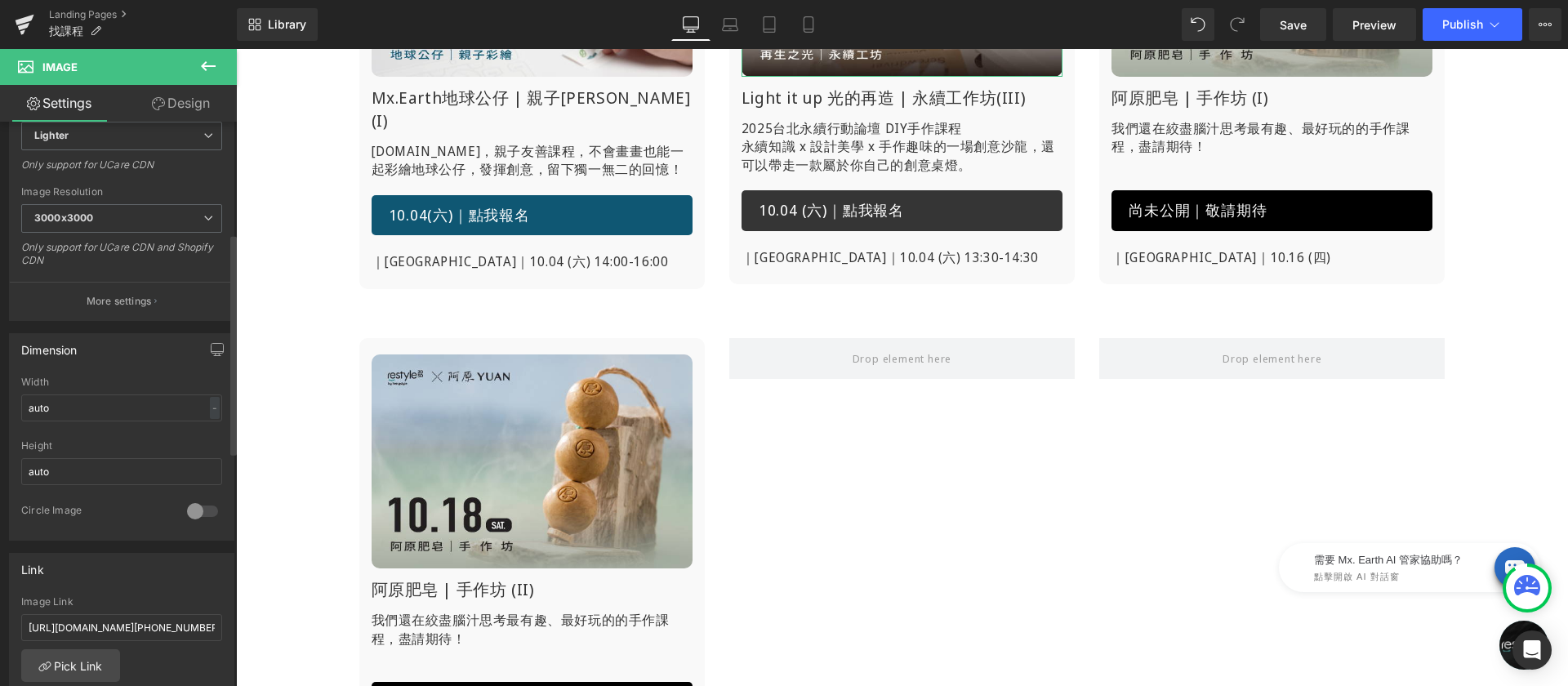
scroll to position [448, 0]
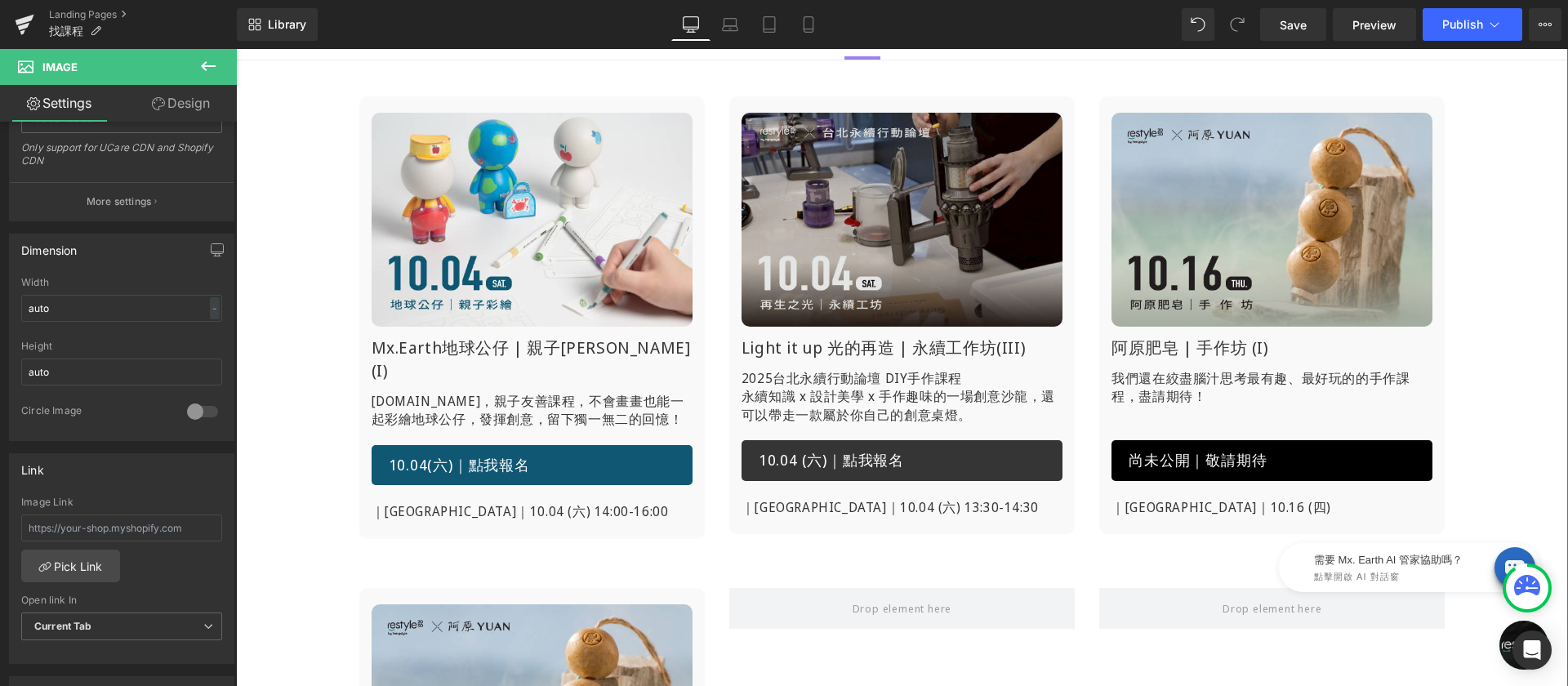
scroll to position [352, 0]
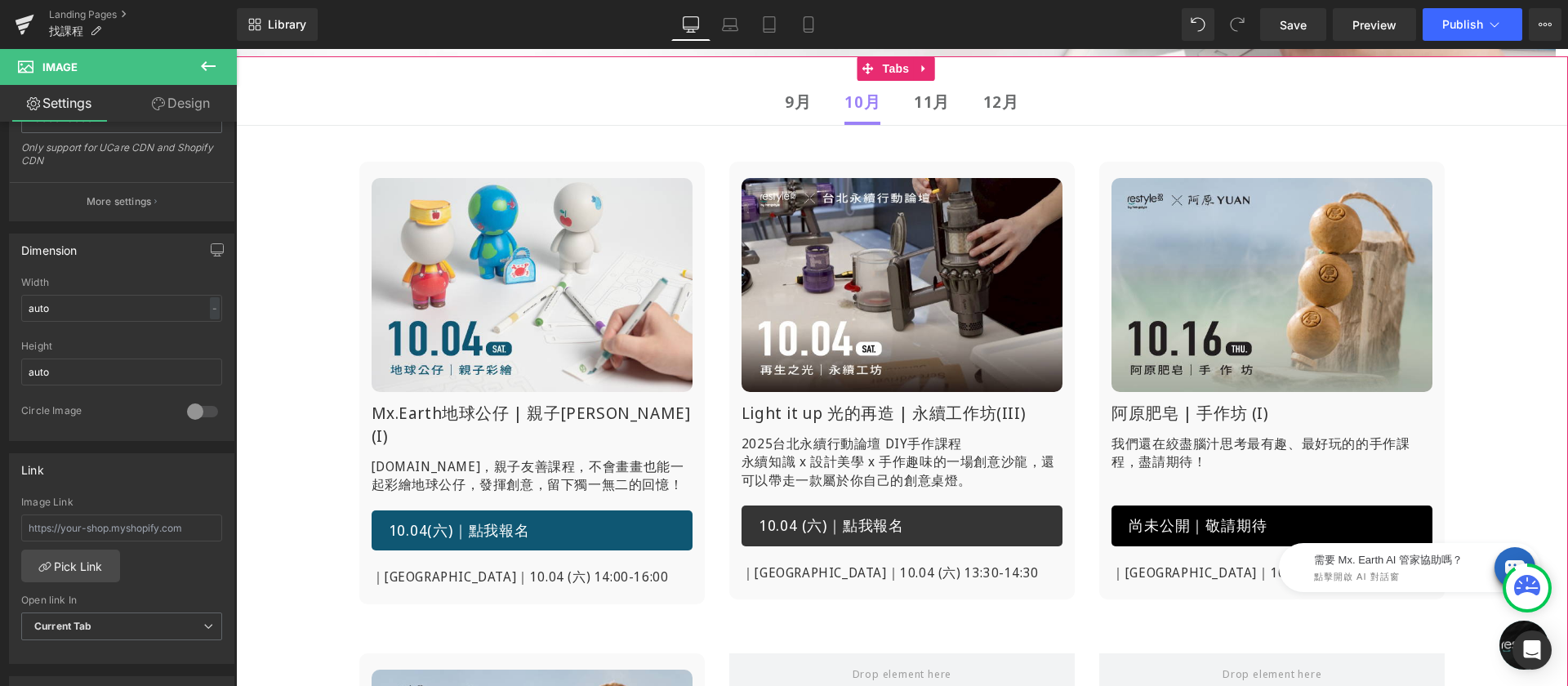
click at [913, 100] on div "11月 Text Block" at bounding box center [931, 102] width 36 height 23
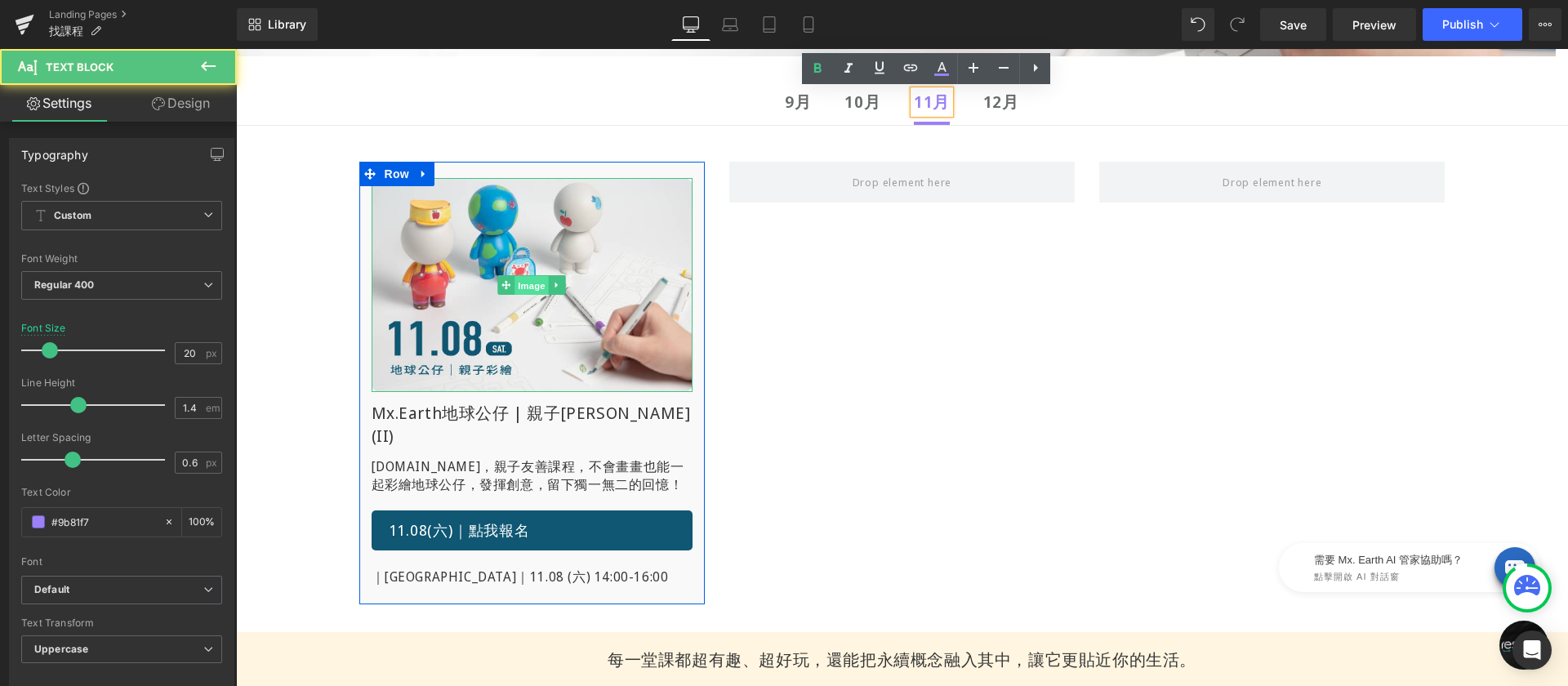
click at [519, 288] on div "Image" at bounding box center [532, 285] width 321 height 214
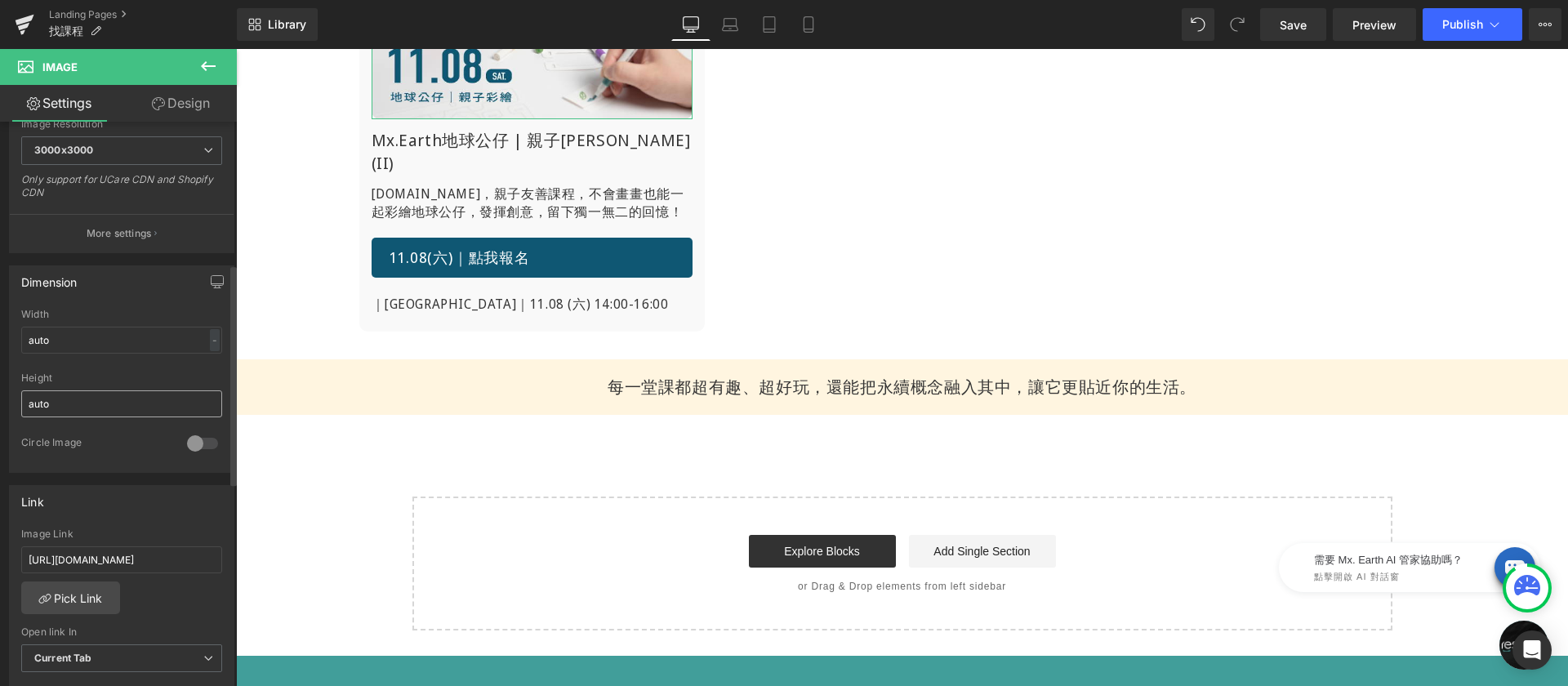
scroll to position [550, 0]
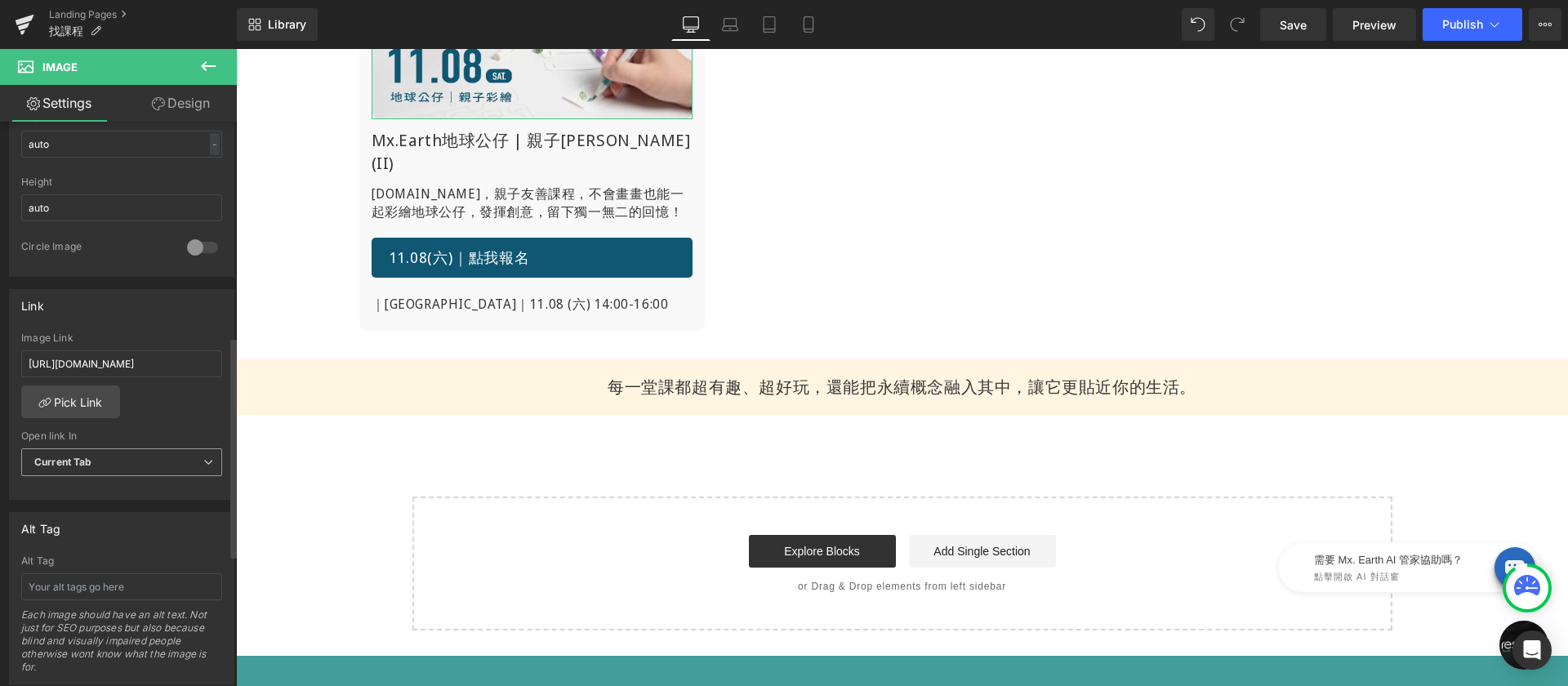
click at [113, 456] on span "Current Tab" at bounding box center [122, 463] width 201 height 28
click at [70, 516] on div "New Tab" at bounding box center [66, 515] width 42 height 12
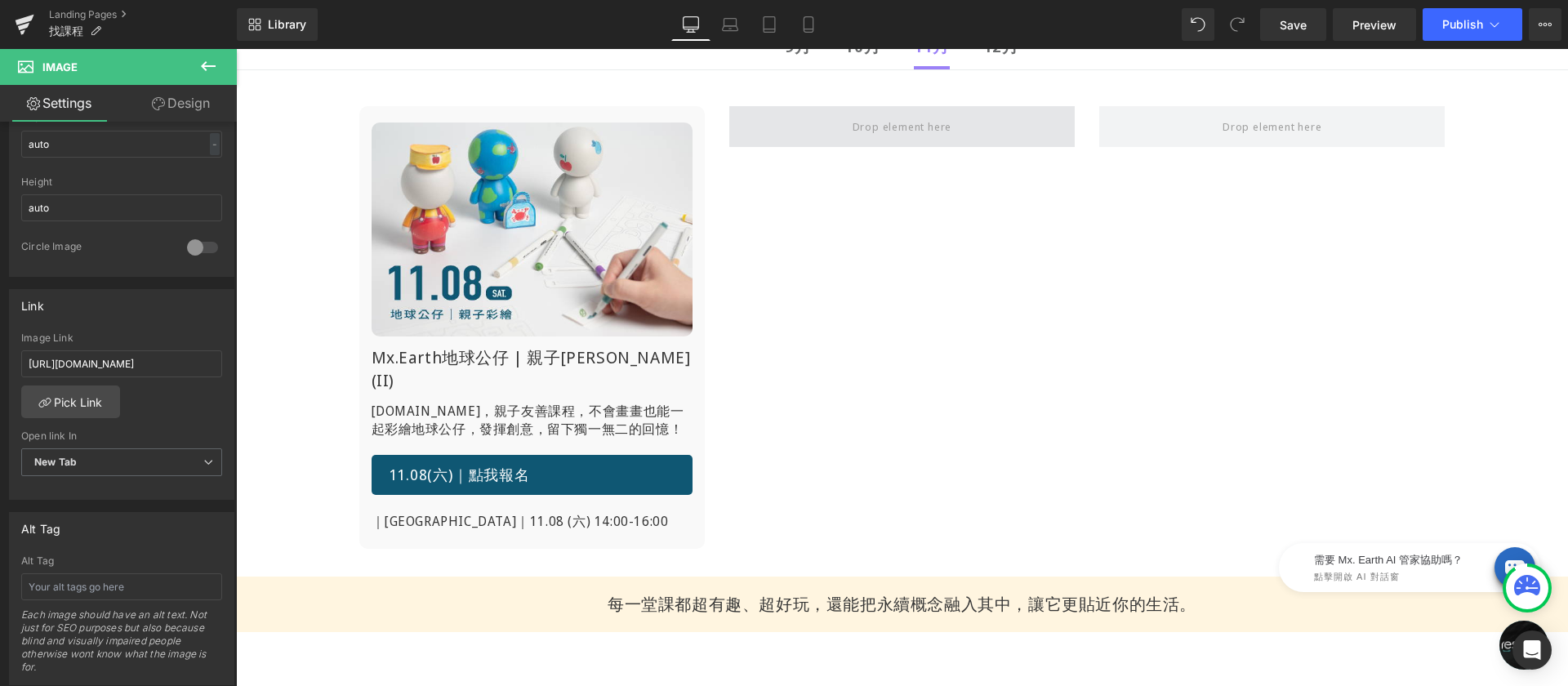
scroll to position [134, 0]
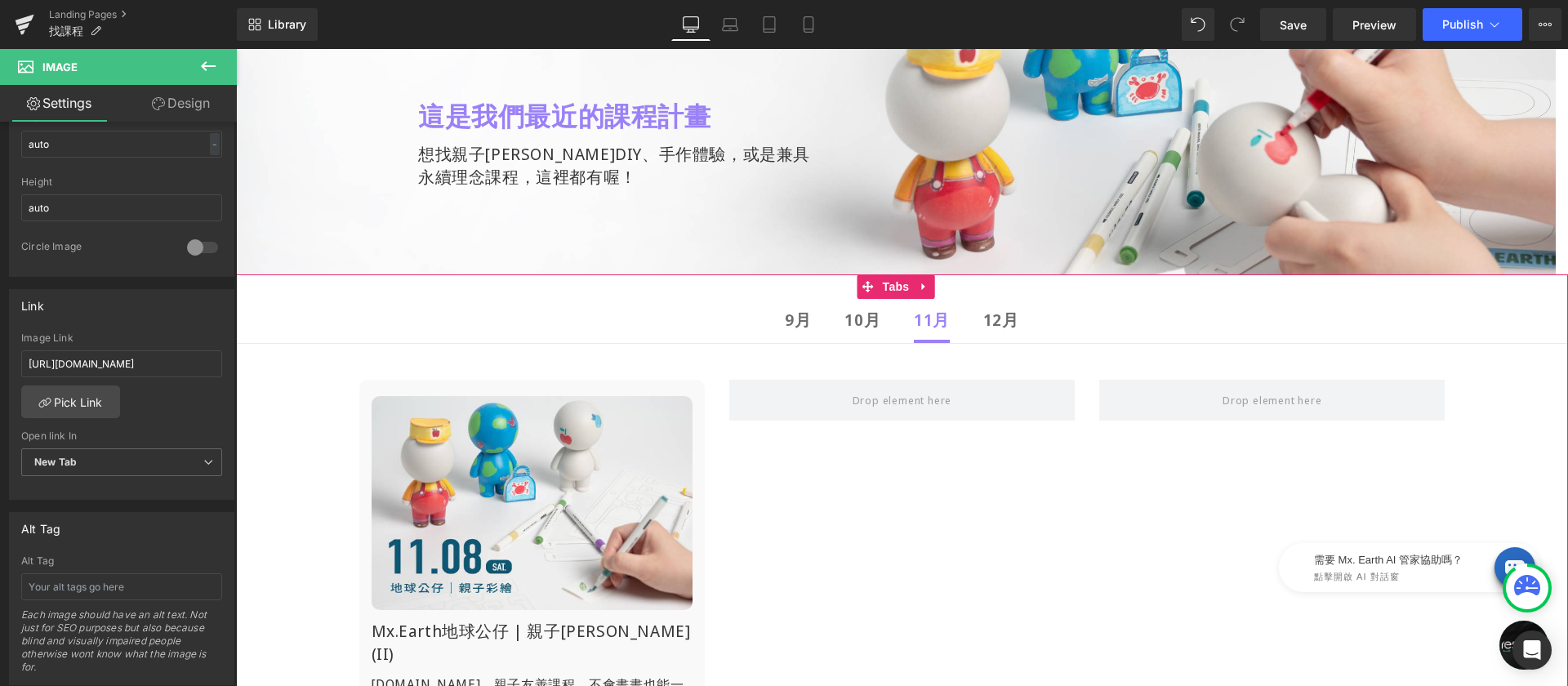
click at [236, 49] on div at bounding box center [236, 49] width 0 height 0
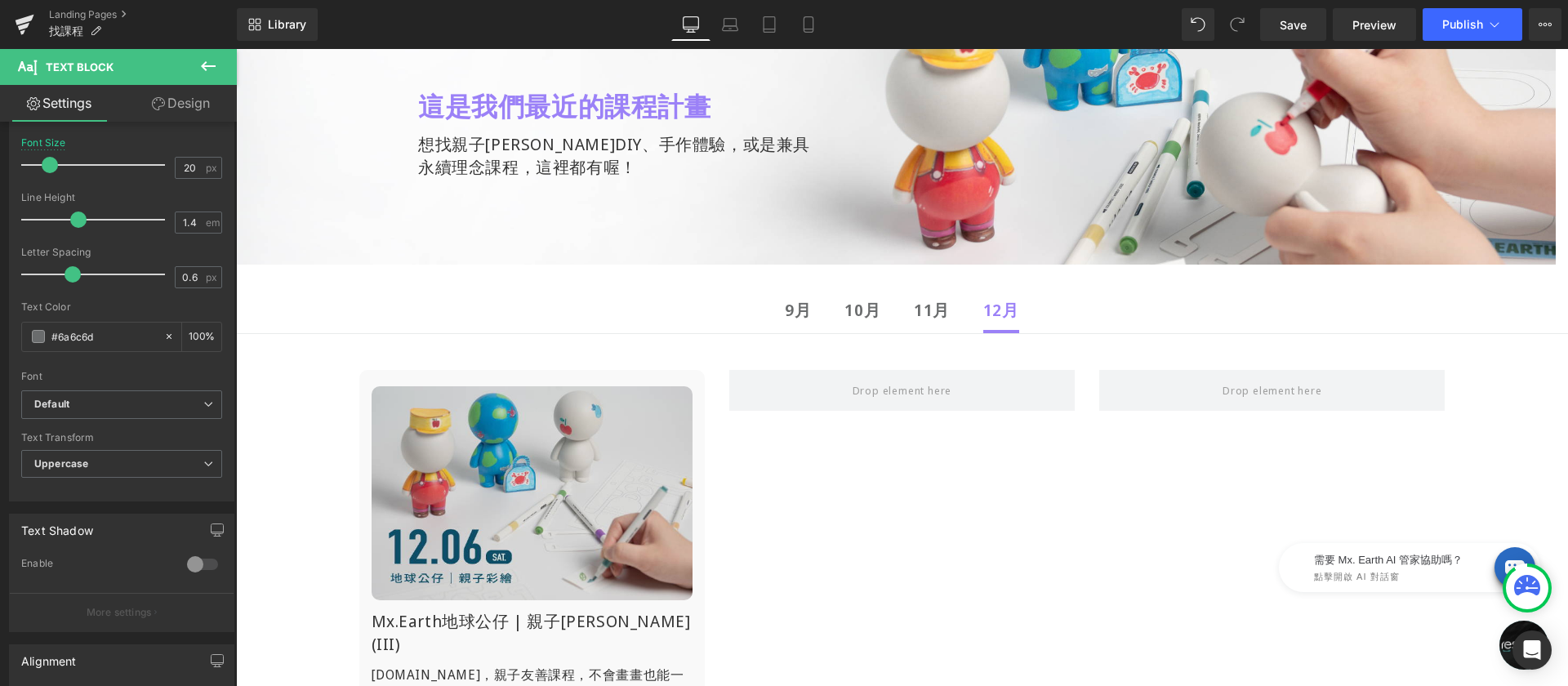
scroll to position [332, 0]
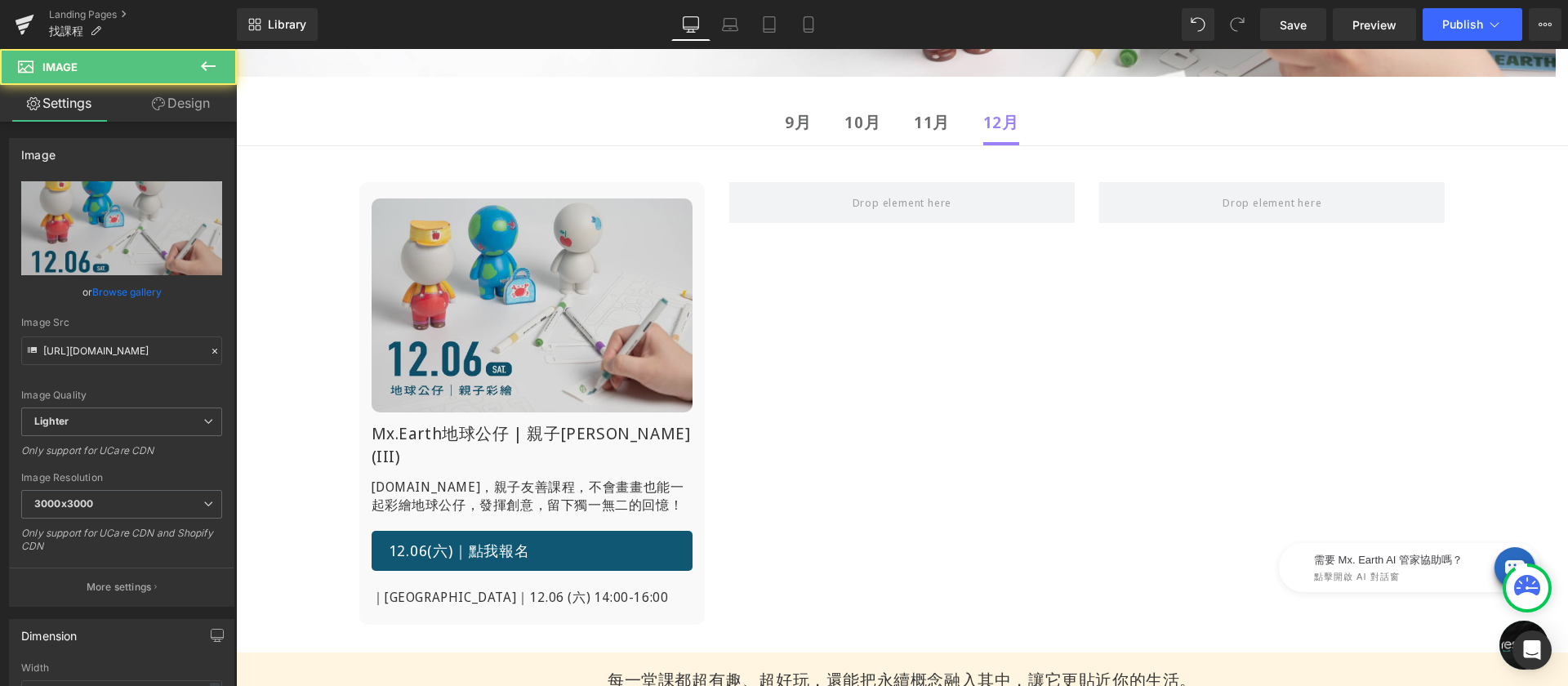
click at [583, 284] on img at bounding box center [532, 305] width 321 height 214
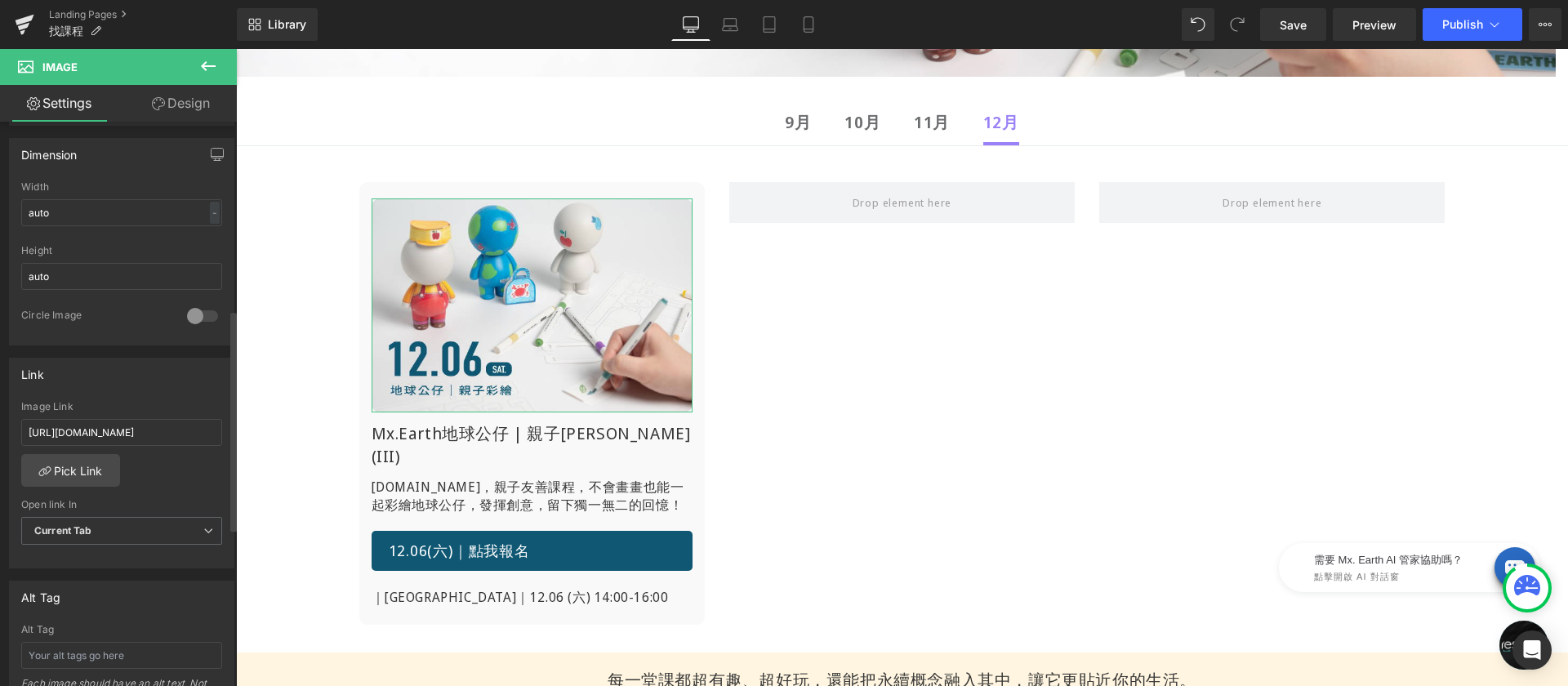
scroll to position [565, 0]
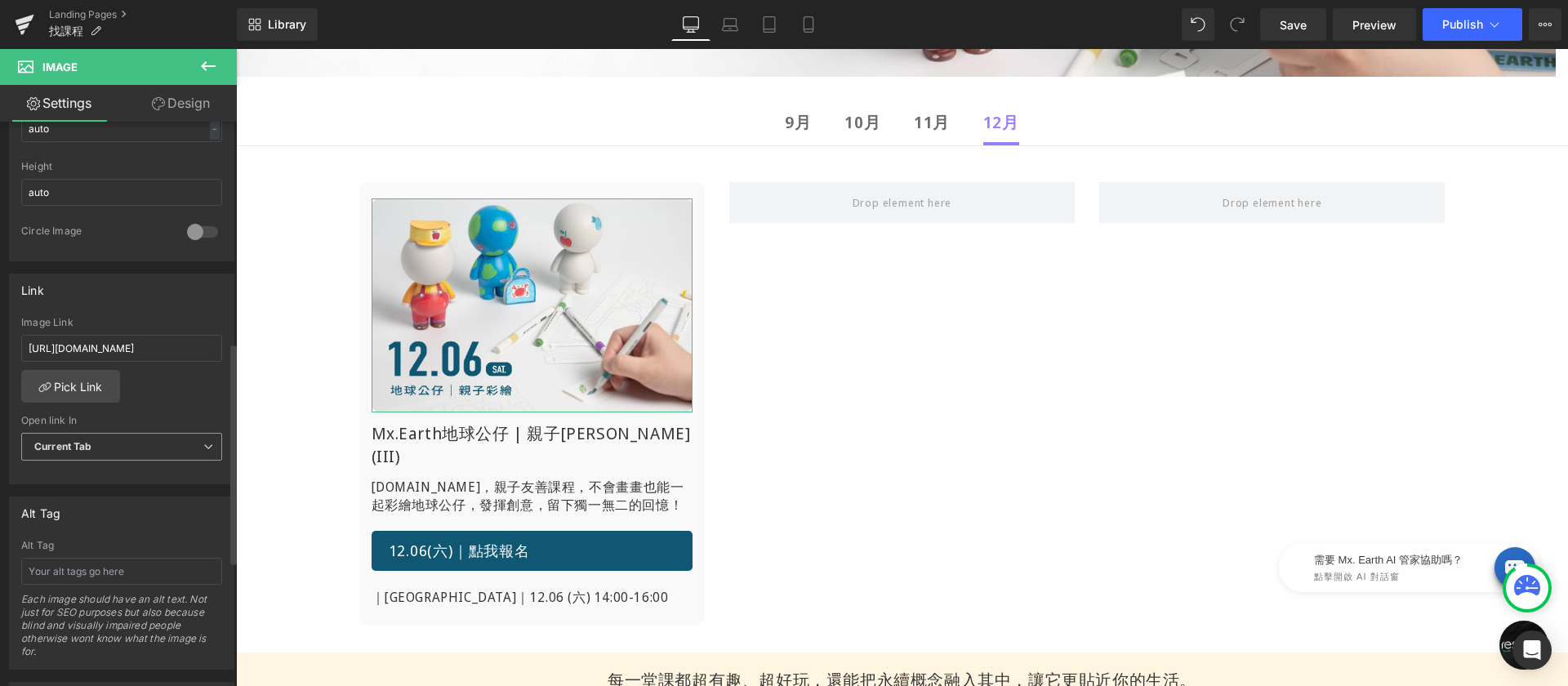
click at [126, 435] on span "Current Tab" at bounding box center [122, 448] width 201 height 28
click at [82, 488] on li "New Tab" at bounding box center [118, 500] width 195 height 25
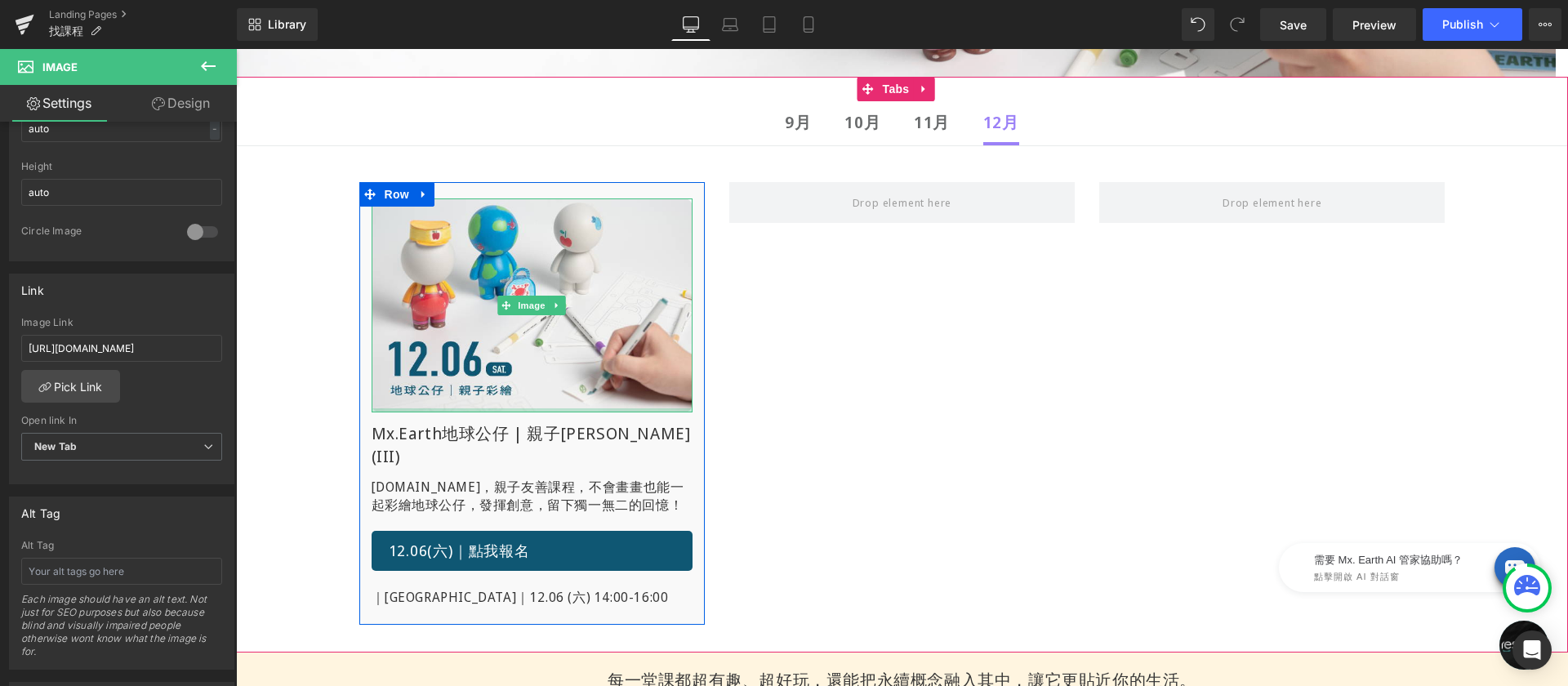
scroll to position [0, 0]
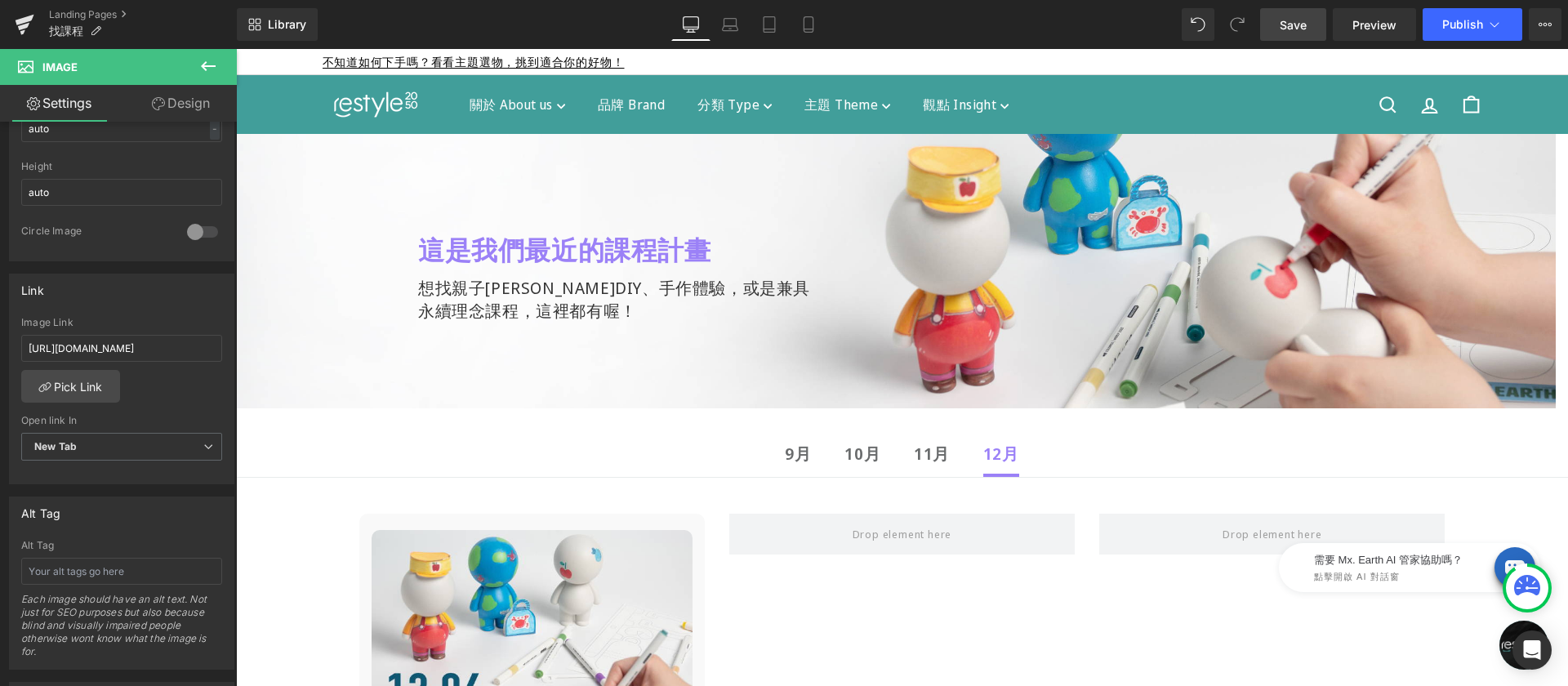
click at [1282, 28] on span "Save" at bounding box center [1293, 24] width 27 height 17
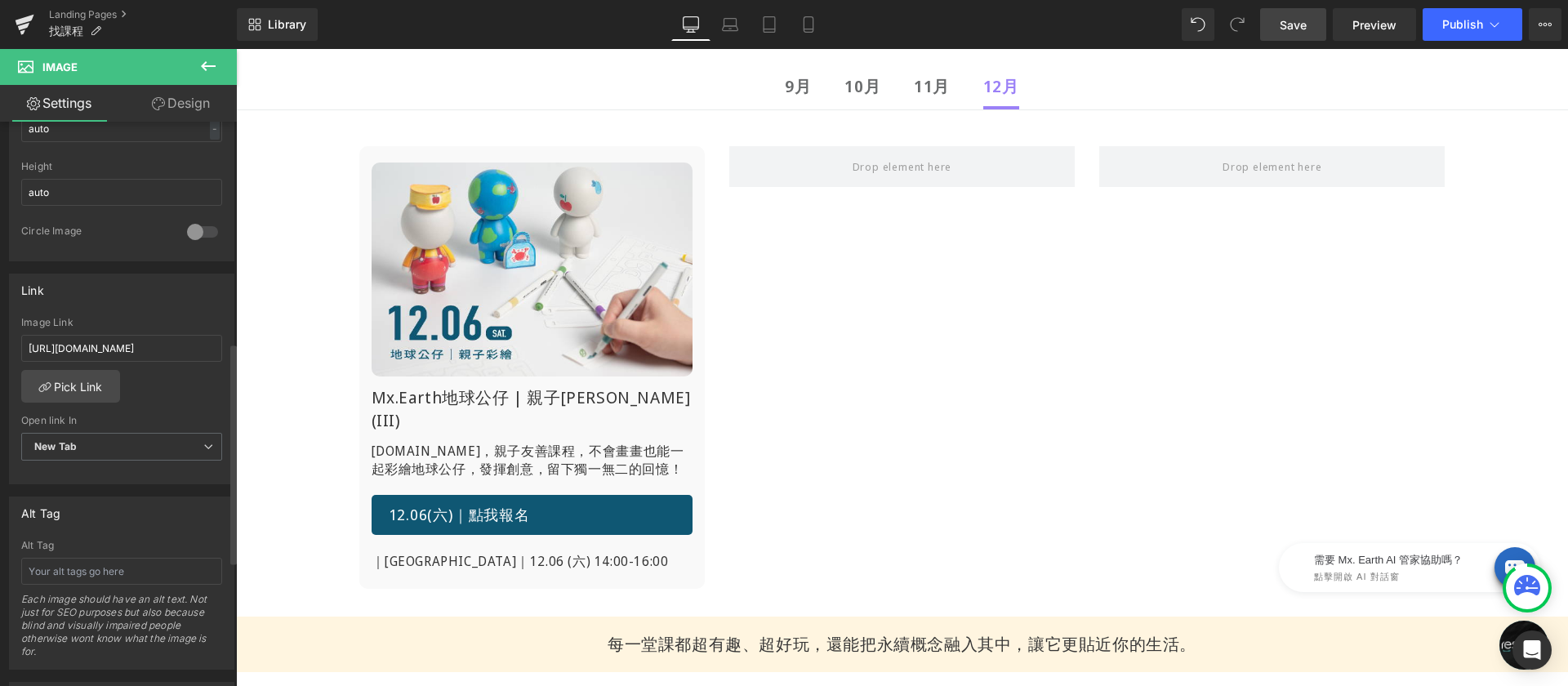
scroll to position [51, 0]
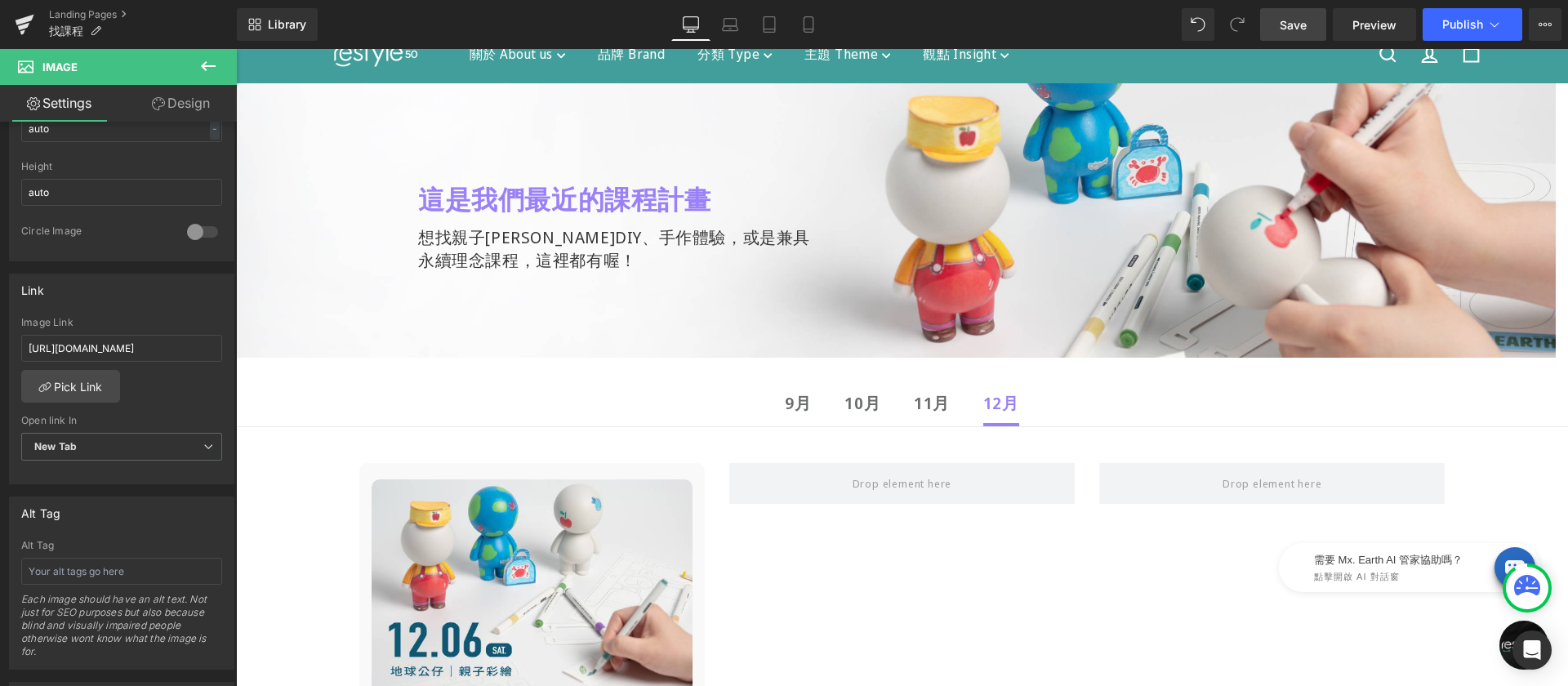
click at [1281, 29] on span "Save" at bounding box center [1293, 24] width 27 height 17
click at [18, 22] on icon at bounding box center [24, 20] width 19 height 11
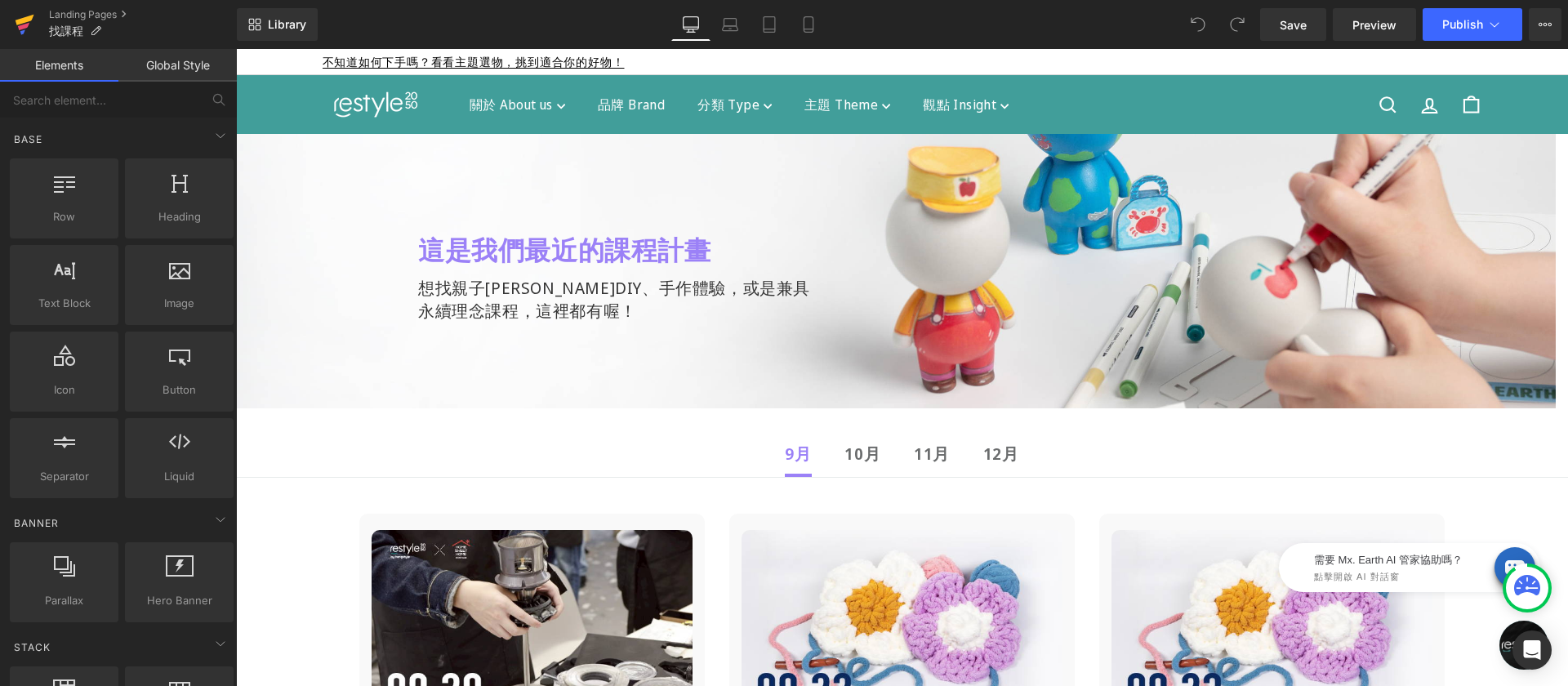
click at [24, 20] on icon at bounding box center [24, 20] width 19 height 11
